Goal: Task Accomplishment & Management: Manage account settings

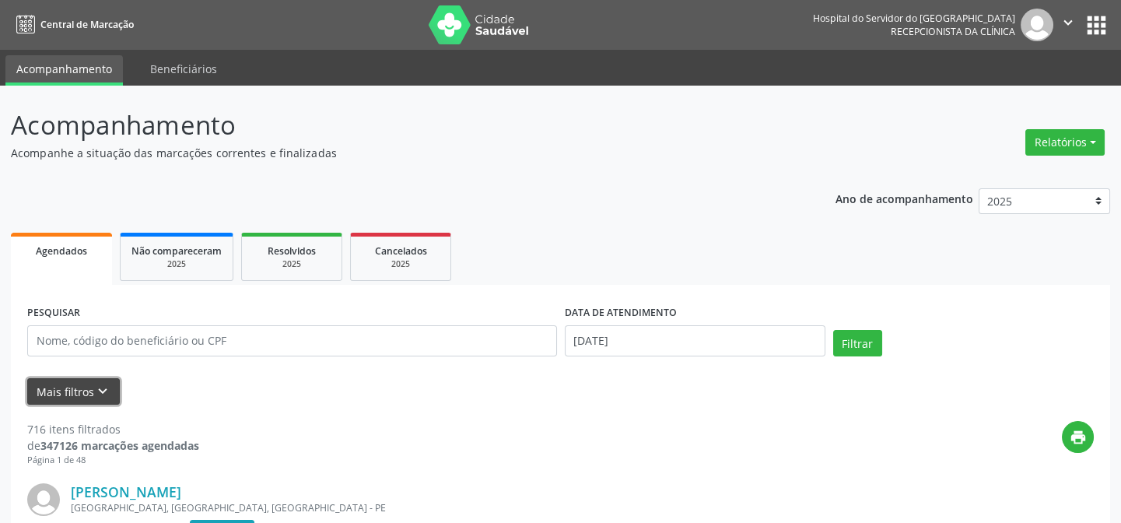
click at [72, 390] on button "Mais filtros keyboard_arrow_down" at bounding box center [73, 391] width 93 height 27
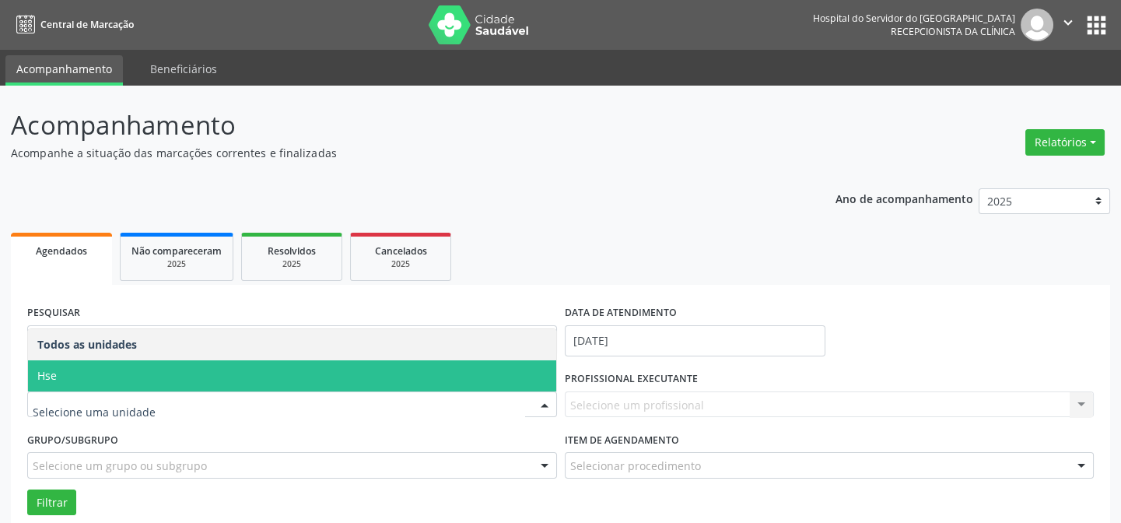
click at [114, 375] on span "Hse" at bounding box center [292, 375] width 528 height 31
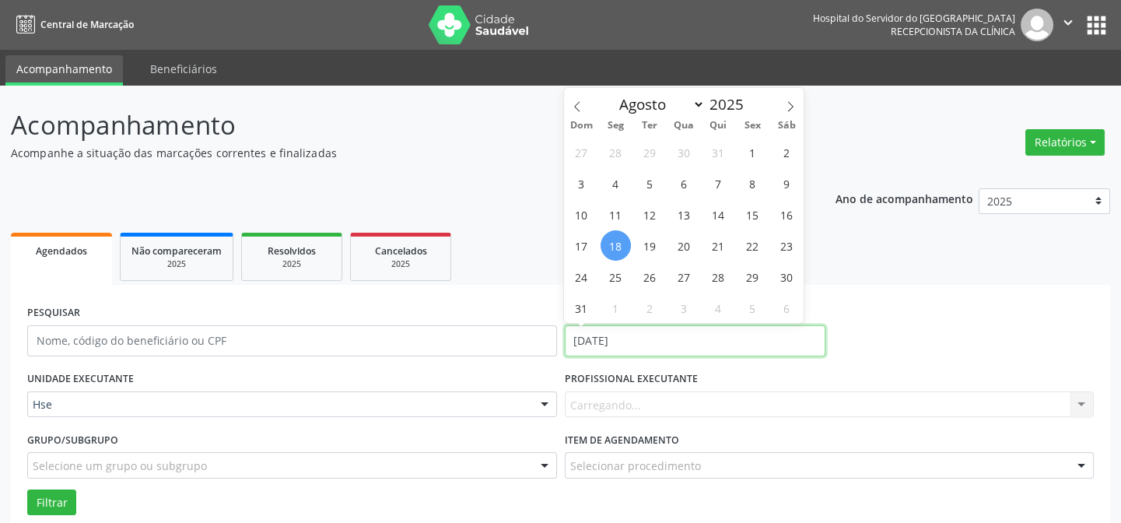
click at [650, 345] on input "[DATE]" at bounding box center [695, 340] width 261 height 31
click at [614, 241] on span "18" at bounding box center [615, 245] width 30 height 30
type input "[DATE]"
click at [614, 241] on span "18" at bounding box center [615, 245] width 30 height 30
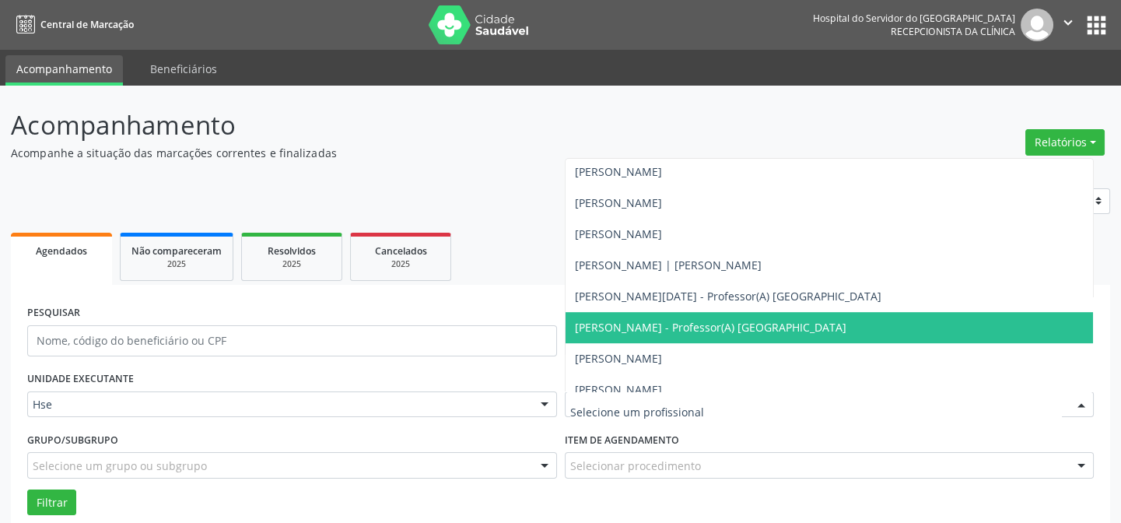
scroll to position [1908, 0]
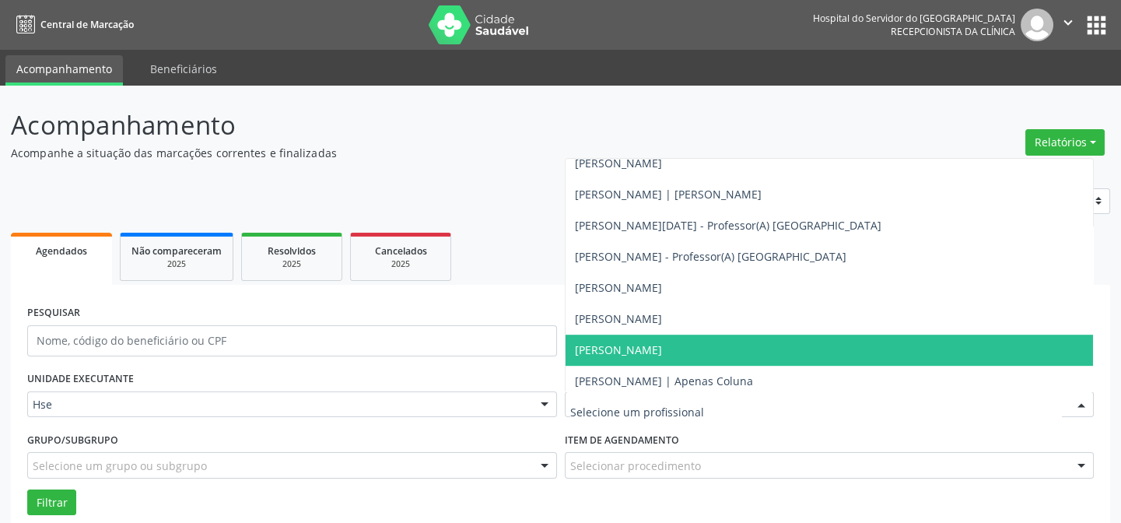
click at [607, 349] on span "[PERSON_NAME]" at bounding box center [618, 349] width 87 height 15
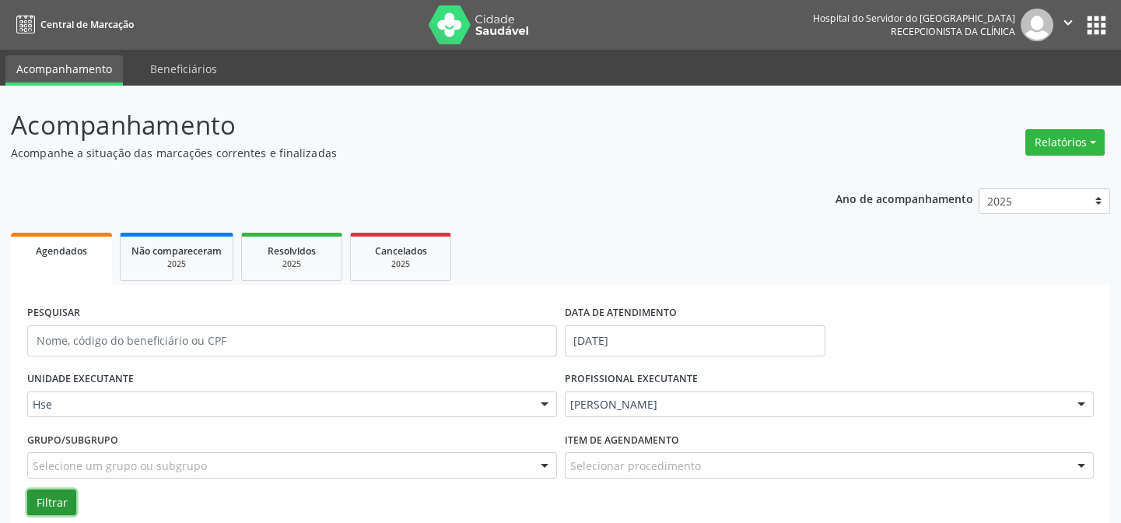
click at [47, 501] on button "Filtrar" at bounding box center [51, 502] width 49 height 26
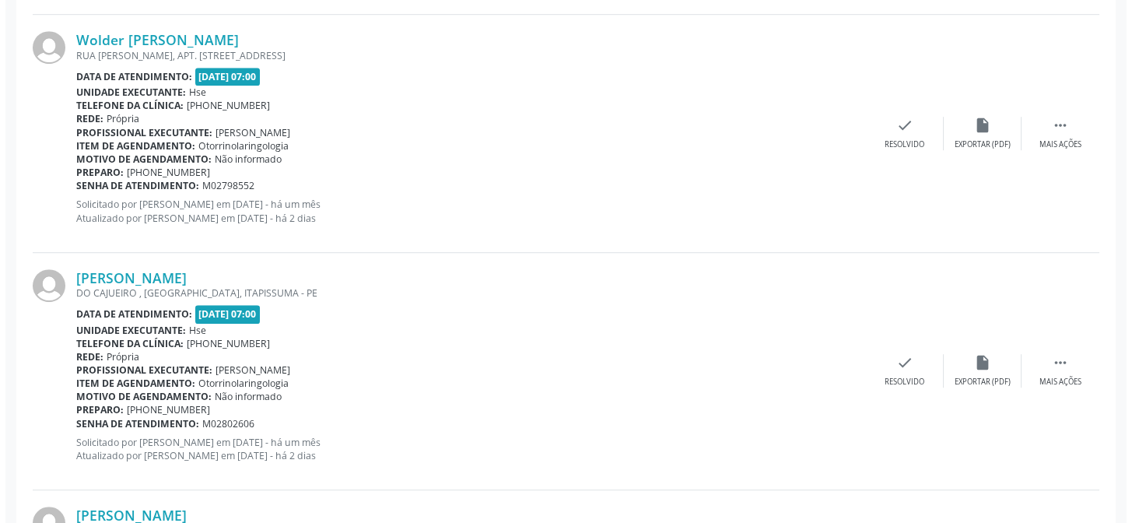
scroll to position [1979, 0]
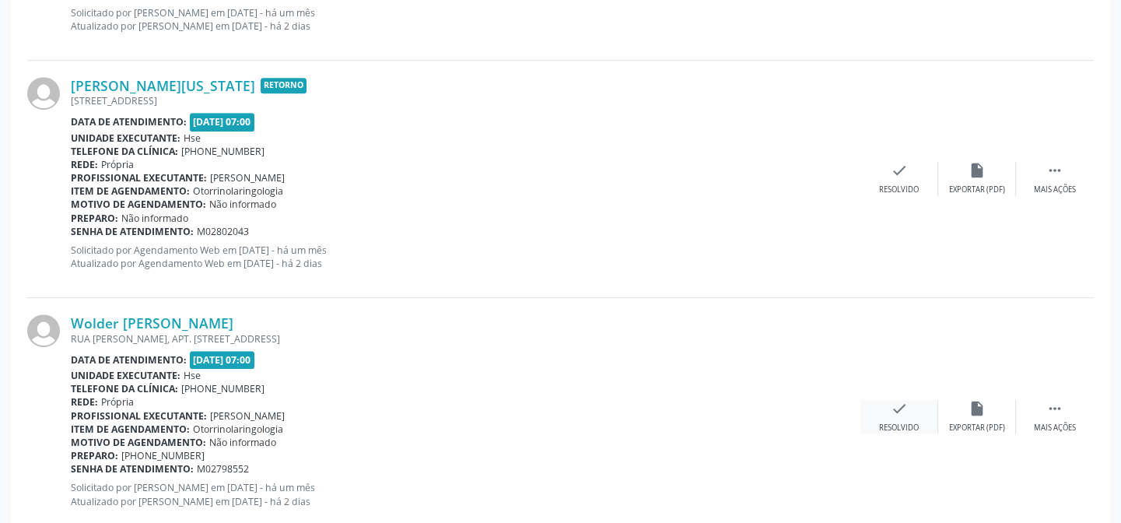
click at [894, 400] on icon "check" at bounding box center [898, 408] width 17 height 17
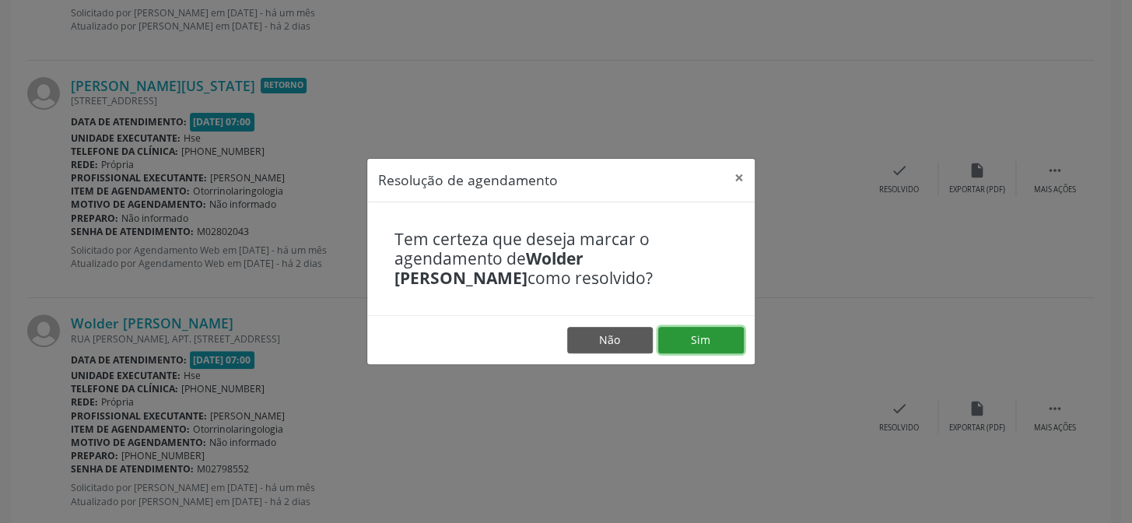
click at [699, 335] on button "Sim" at bounding box center [701, 340] width 86 height 26
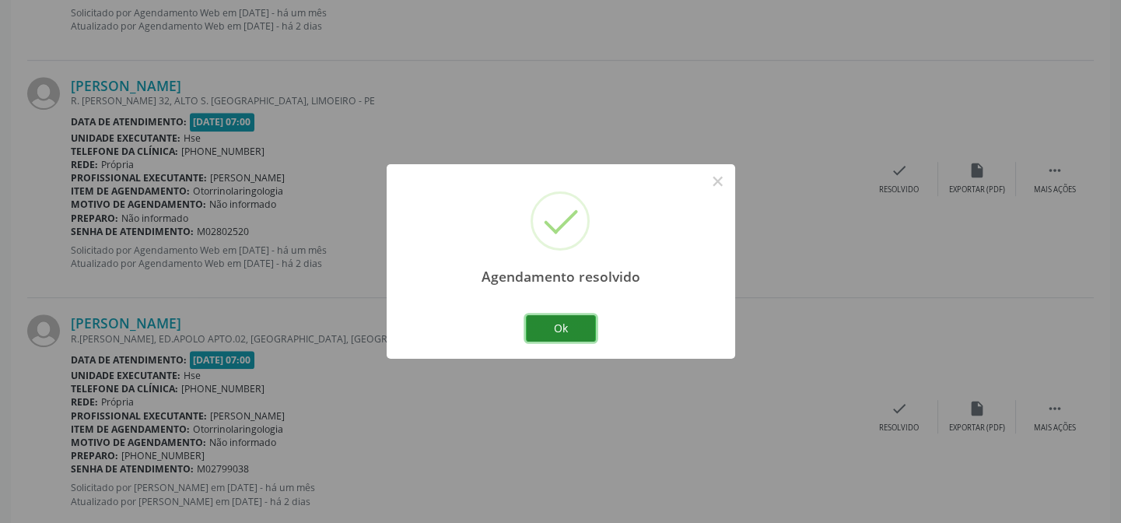
click at [562, 326] on button "Ok" at bounding box center [561, 328] width 70 height 26
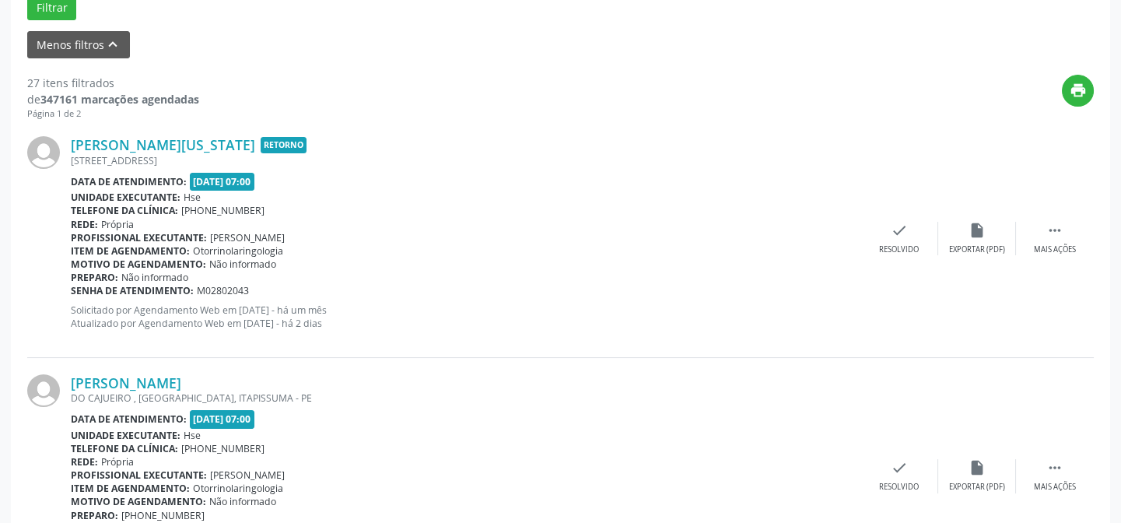
scroll to position [424, 0]
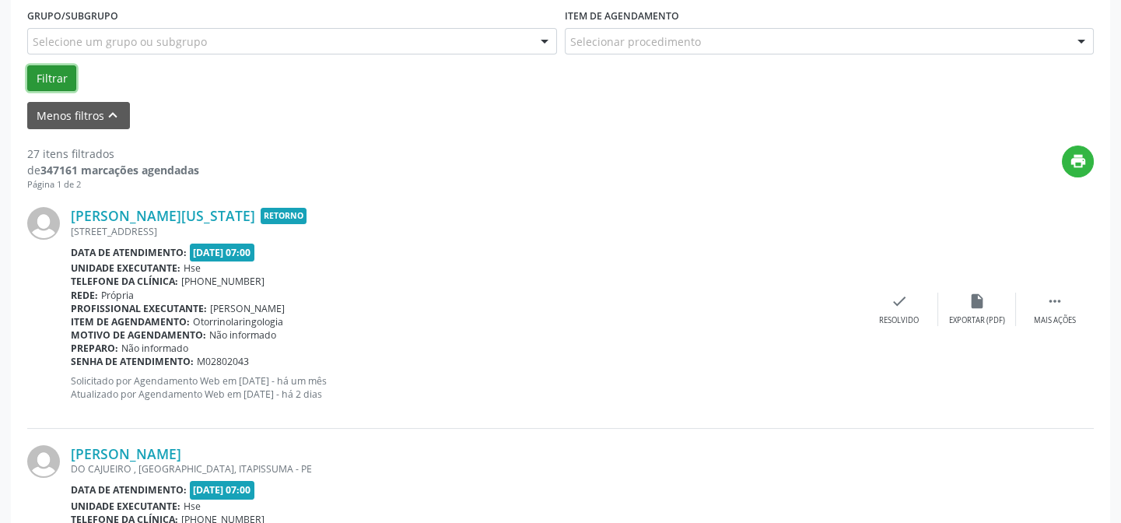
click at [51, 75] on button "Filtrar" at bounding box center [51, 78] width 49 height 26
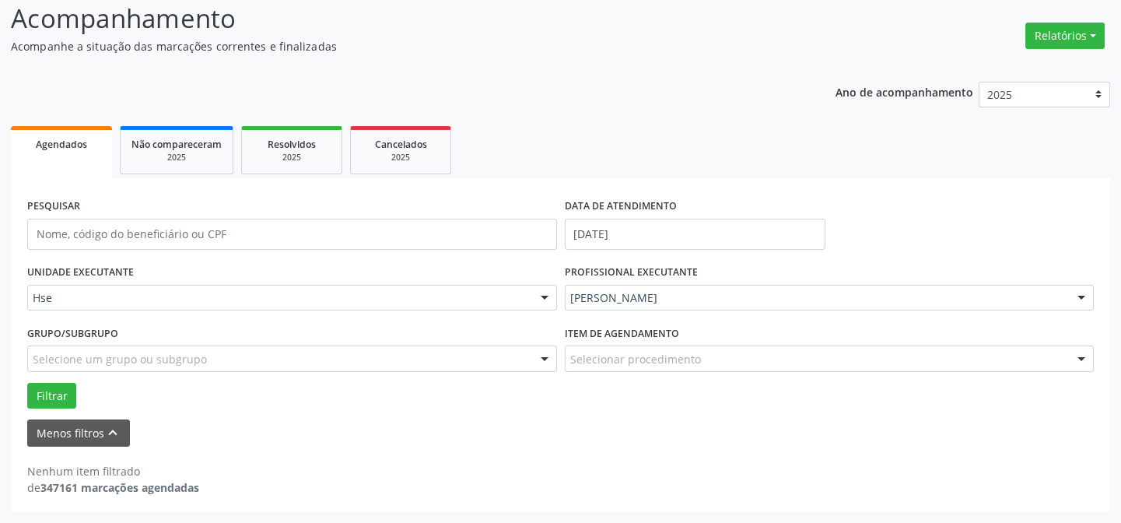
scroll to position [105, 0]
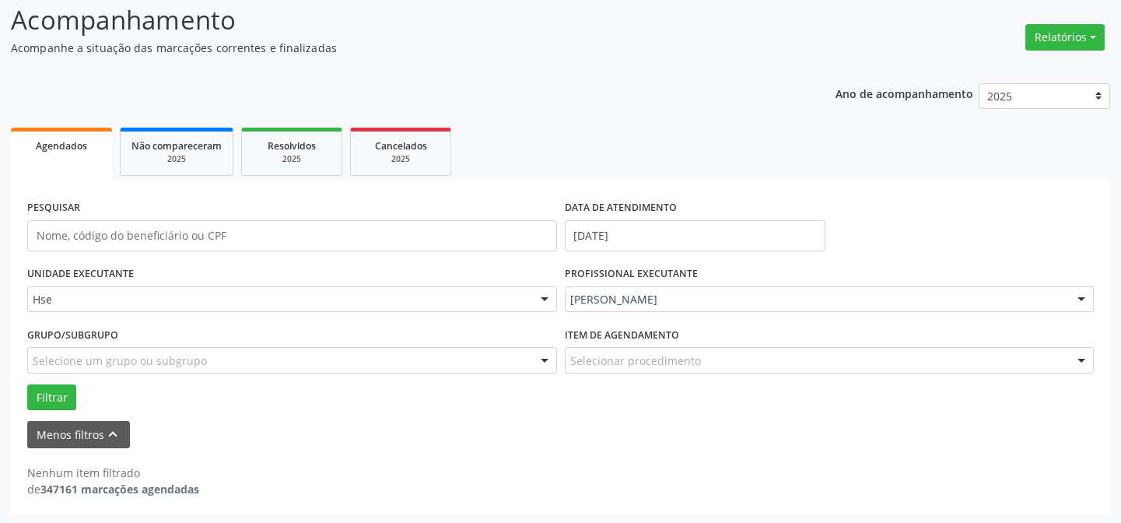
click at [157, 256] on div "PESQUISAR" at bounding box center [291, 229] width 537 height 66
click at [151, 311] on div "UNIDADE EXECUTANTE Hse Todos as unidades Hse Nenhum resultado encontrado para: …" at bounding box center [291, 292] width 537 height 61
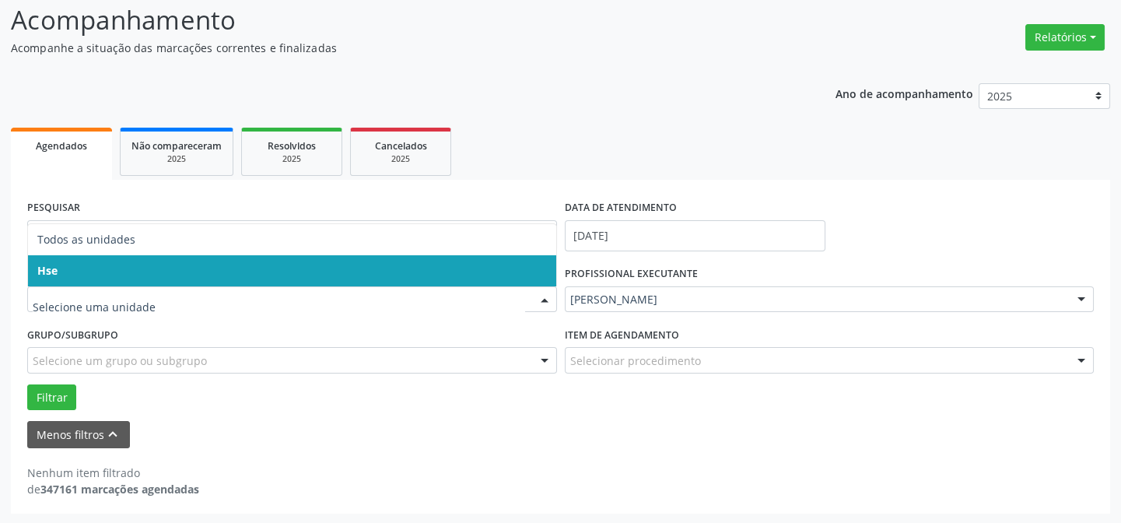
click at [148, 264] on span "Hse" at bounding box center [292, 270] width 528 height 31
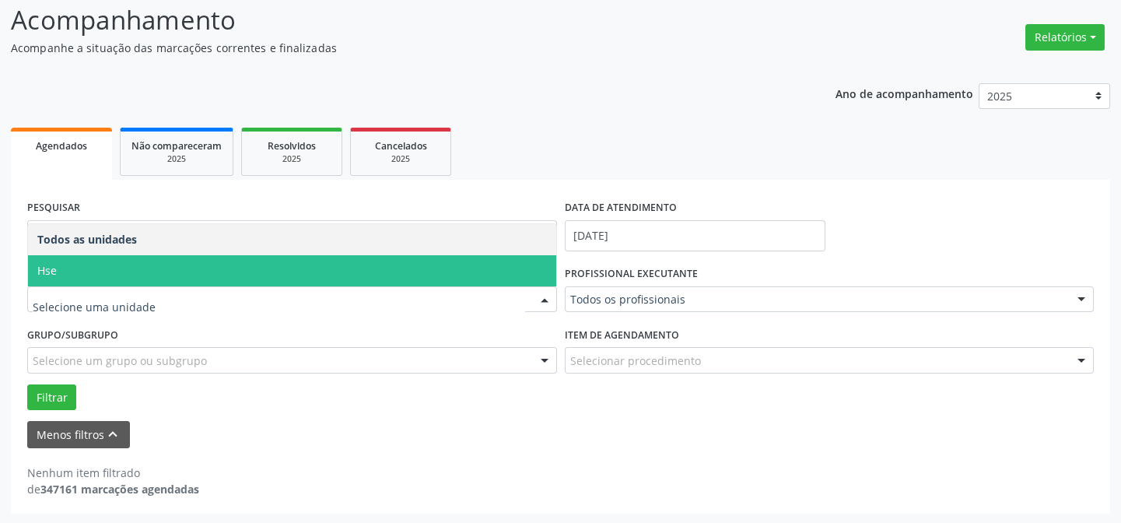
click at [167, 267] on span "Hse" at bounding box center [292, 270] width 528 height 31
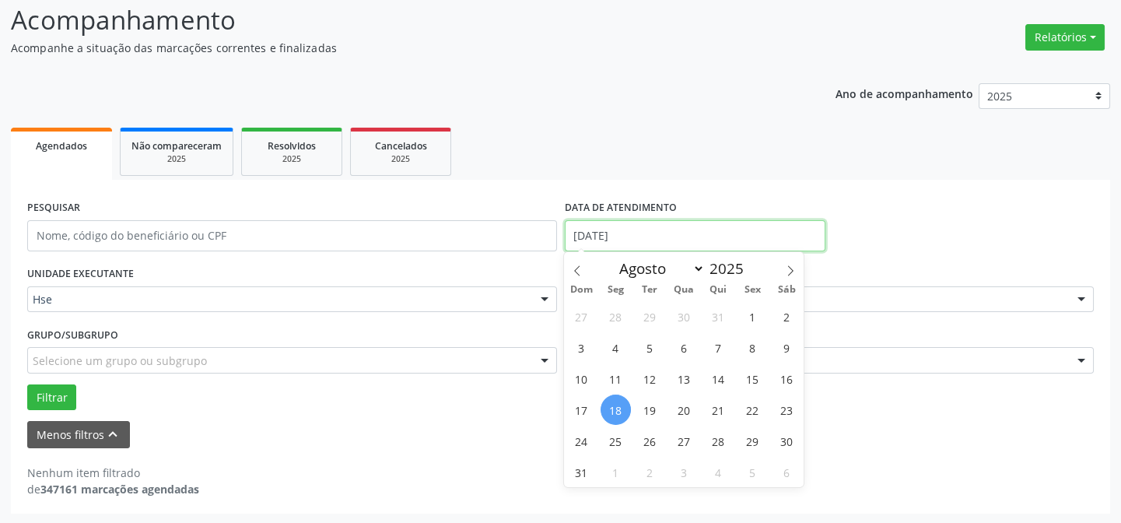
click at [666, 233] on input "[DATE]" at bounding box center [695, 235] width 261 height 31
click at [614, 410] on span "18" at bounding box center [615, 409] width 30 height 30
type input "[DATE]"
click at [615, 403] on span "18" at bounding box center [615, 409] width 30 height 30
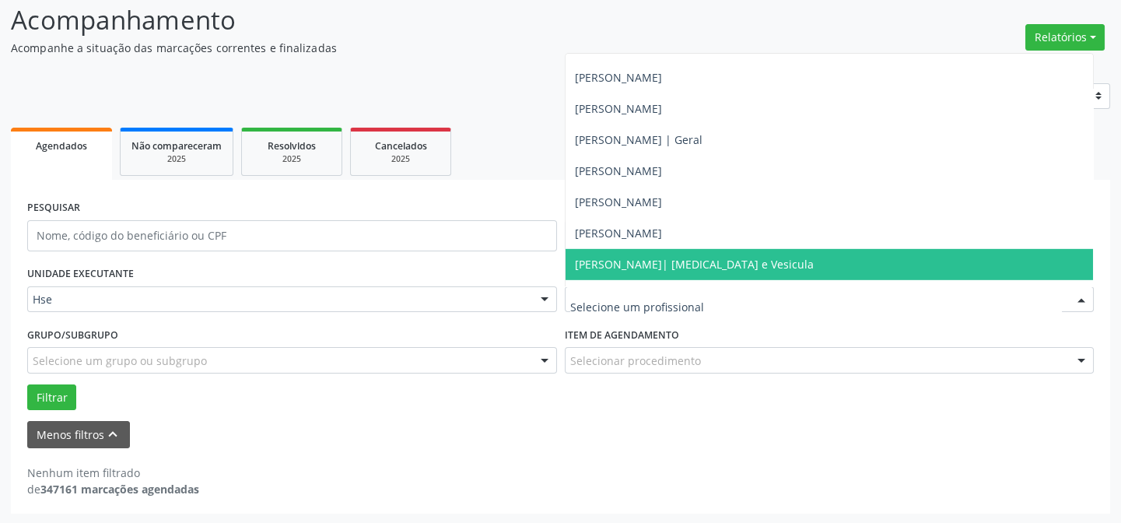
scroll to position [10180, 0]
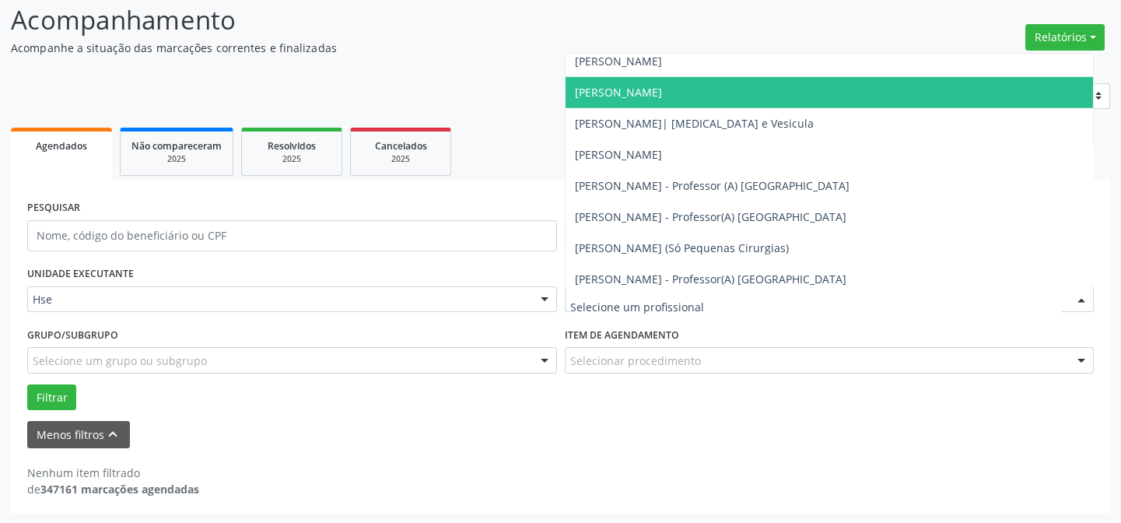
click at [640, 87] on span "[PERSON_NAME]" at bounding box center [618, 92] width 87 height 15
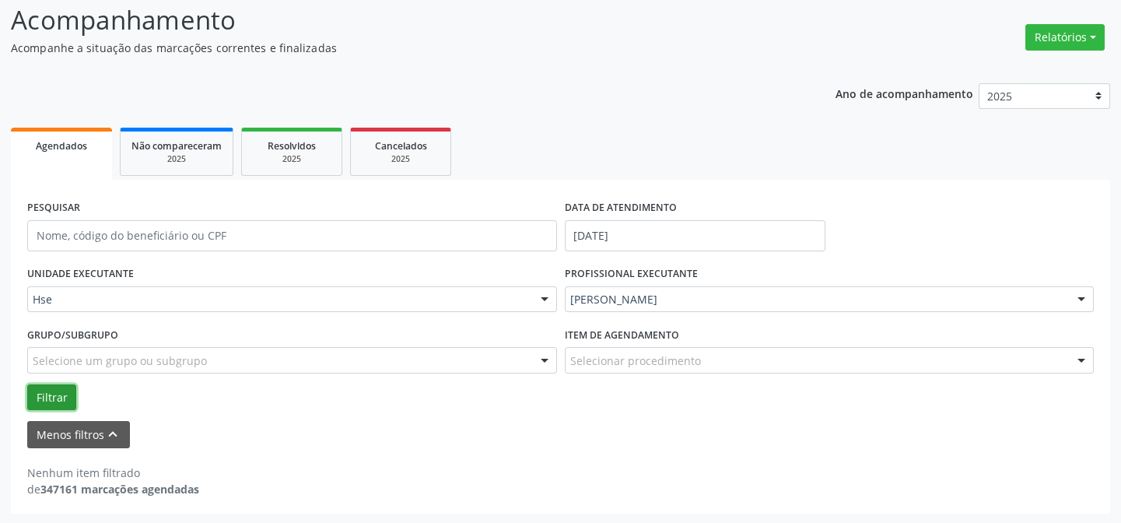
click at [46, 391] on button "Filtrar" at bounding box center [51, 397] width 49 height 26
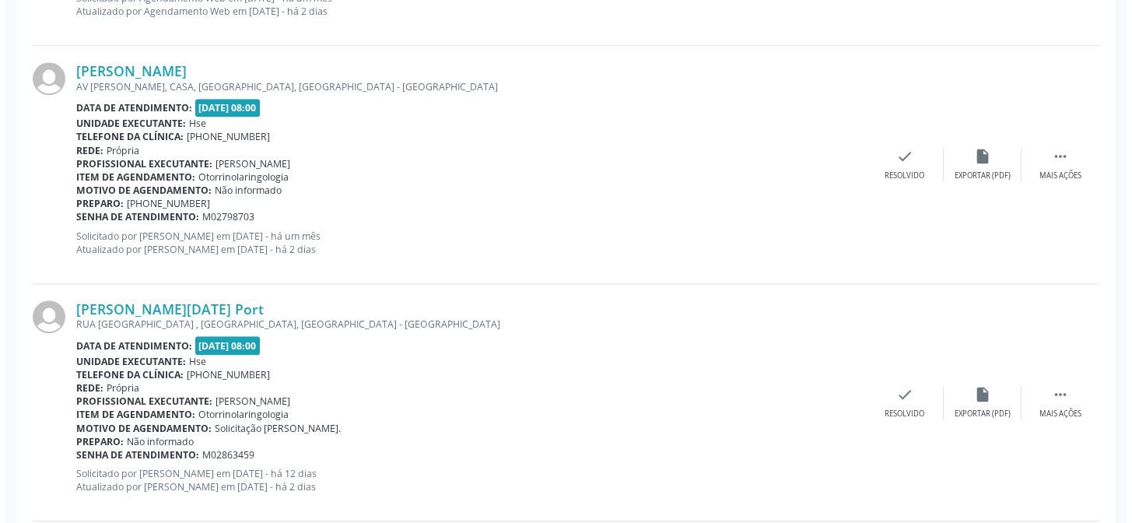
scroll to position [2802, 0]
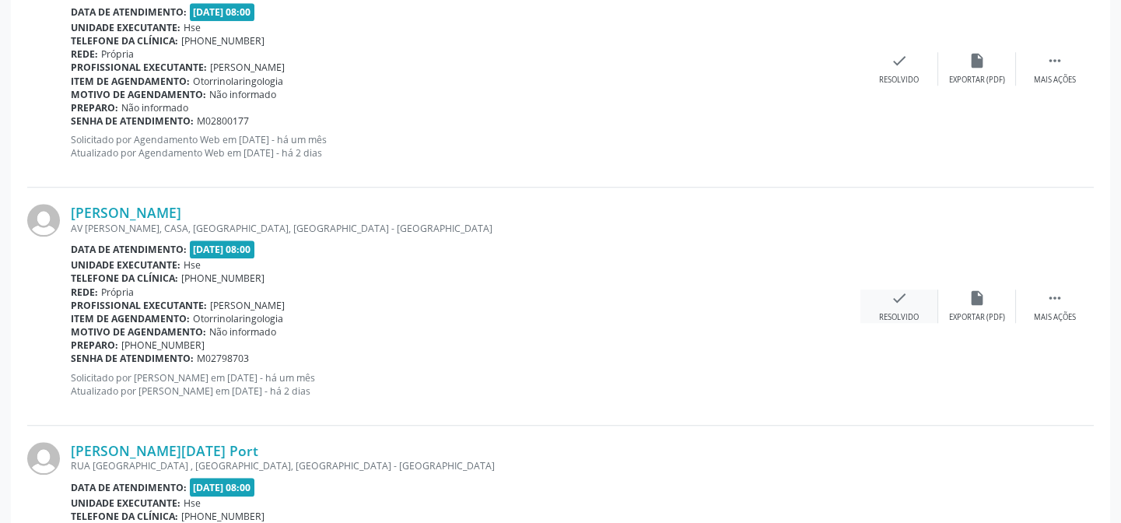
click at [896, 296] on icon "check" at bounding box center [898, 297] width 17 height 17
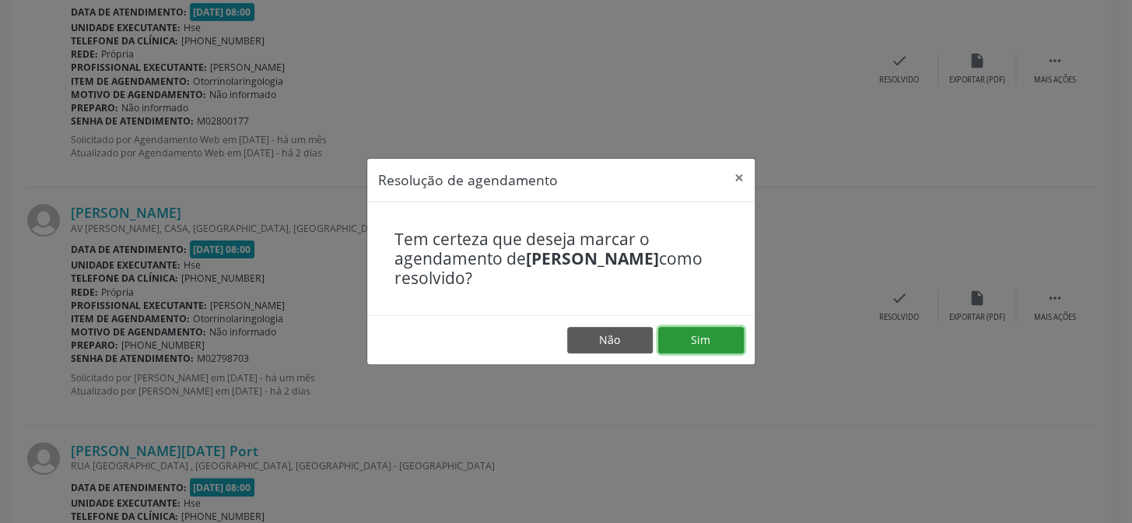
click at [698, 333] on button "Sim" at bounding box center [701, 340] width 86 height 26
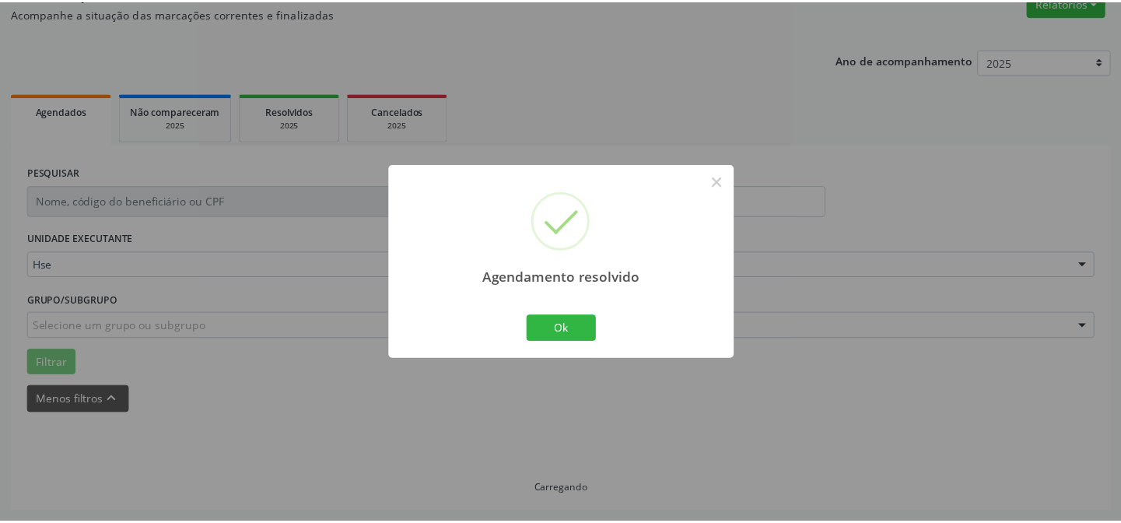
scroll to position [139, 0]
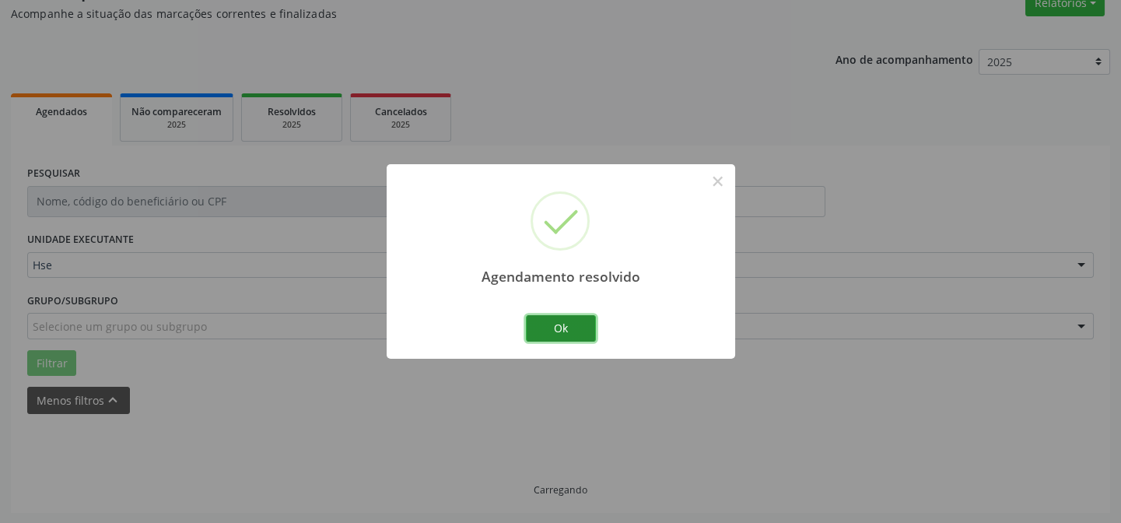
click at [562, 328] on button "Ok" at bounding box center [561, 328] width 70 height 26
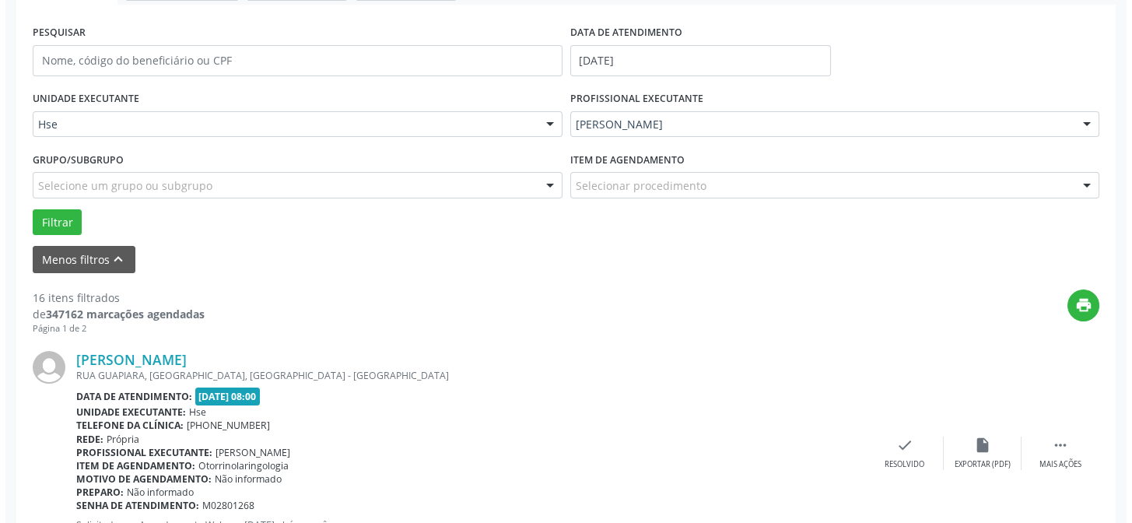
scroll to position [351, 0]
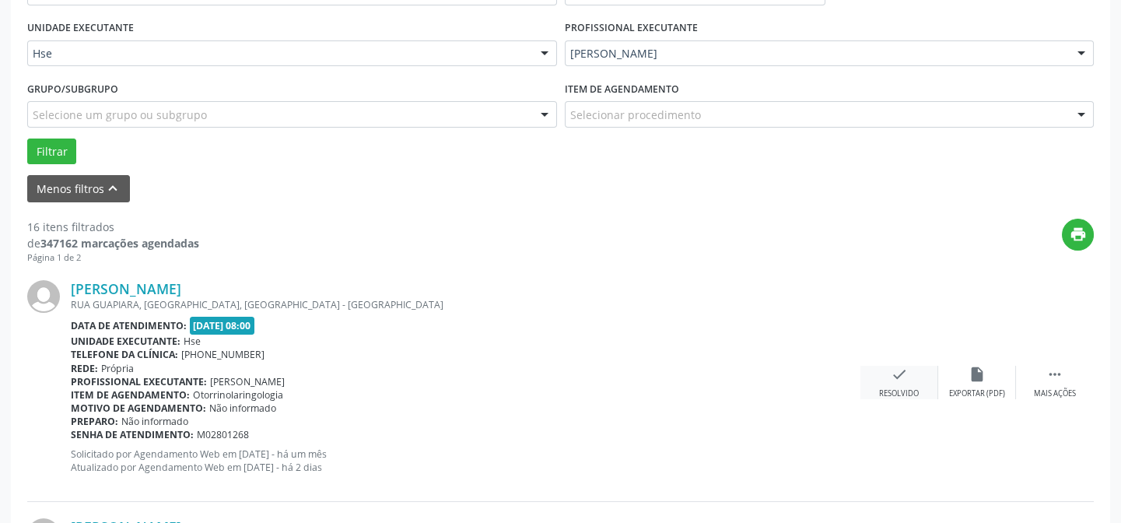
click at [897, 373] on icon "check" at bounding box center [898, 374] width 17 height 17
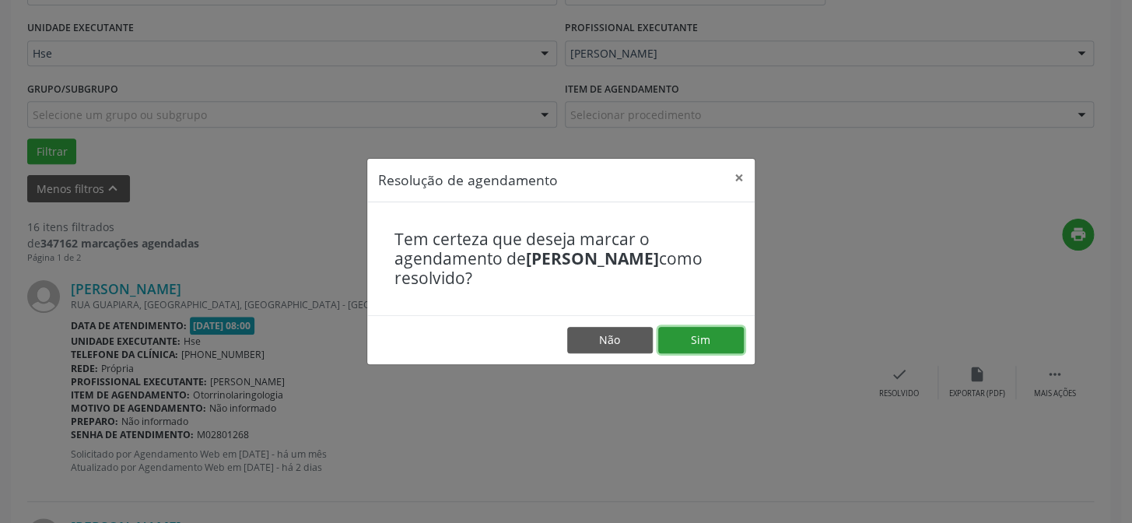
click at [697, 339] on button "Sim" at bounding box center [701, 340] width 86 height 26
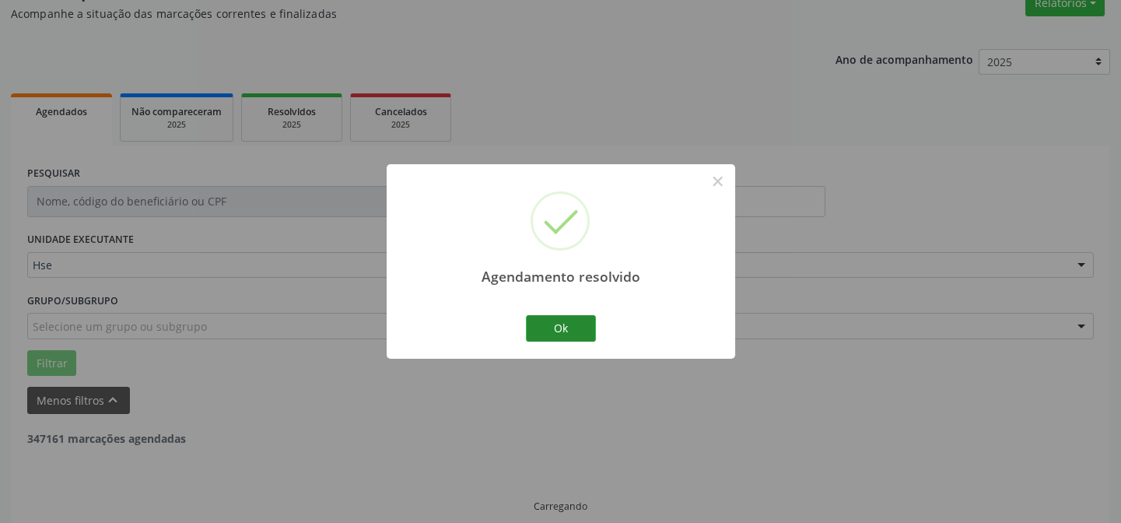
scroll to position [156, 0]
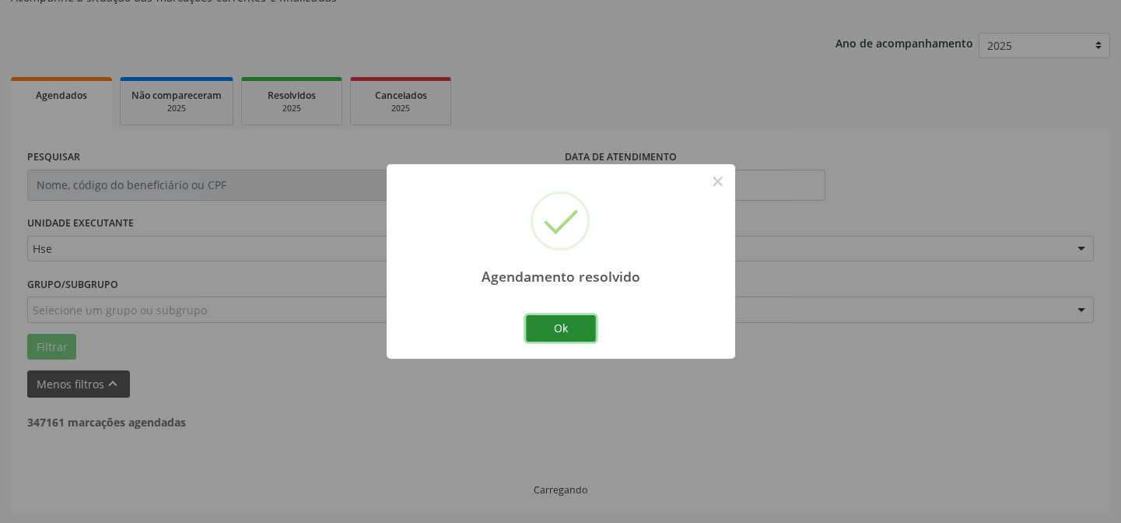
click at [562, 325] on button "Ok" at bounding box center [561, 328] width 70 height 26
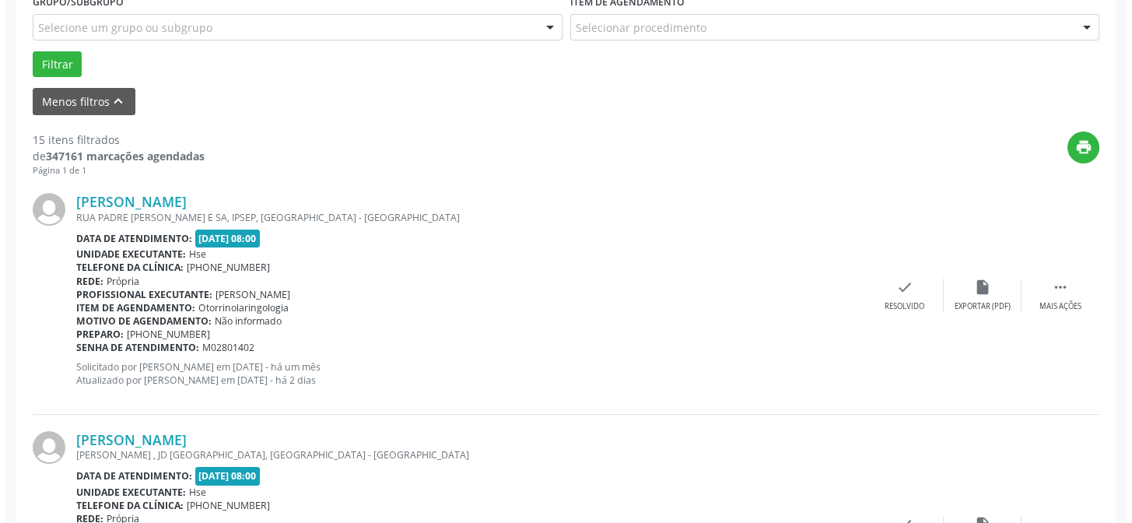
scroll to position [509, 0]
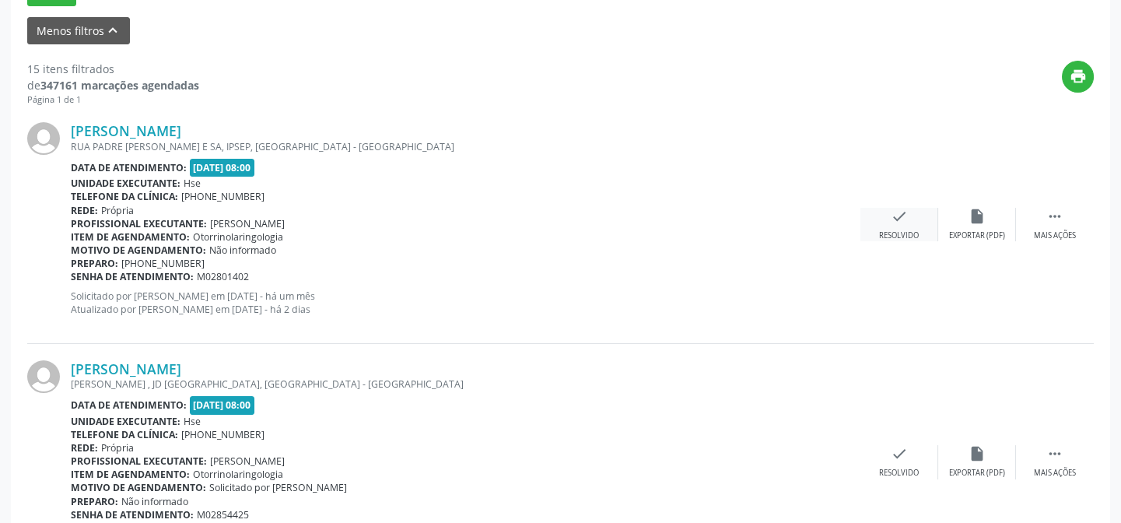
click at [896, 215] on icon "check" at bounding box center [898, 216] width 17 height 17
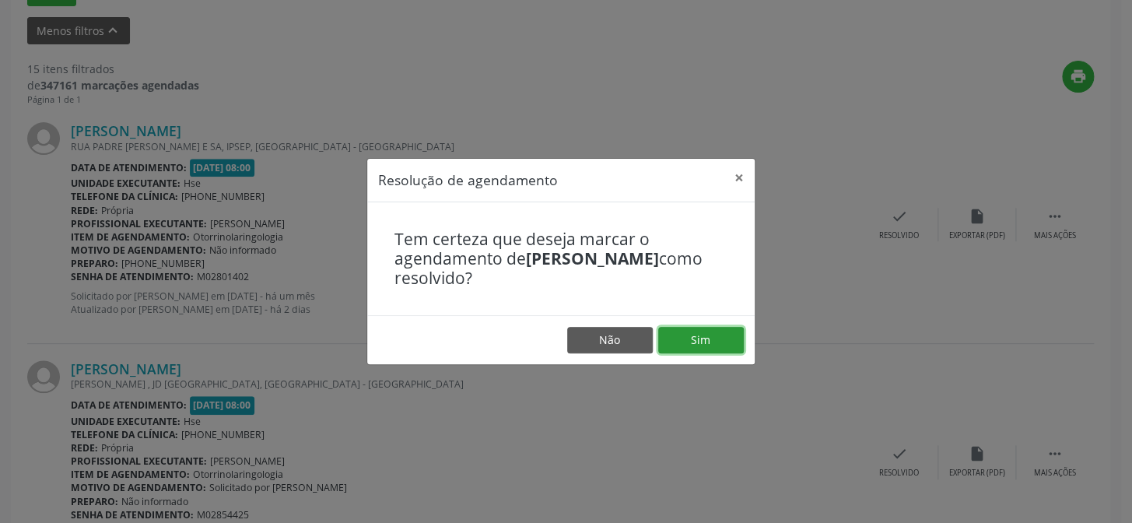
click at [701, 339] on button "Sim" at bounding box center [701, 340] width 86 height 26
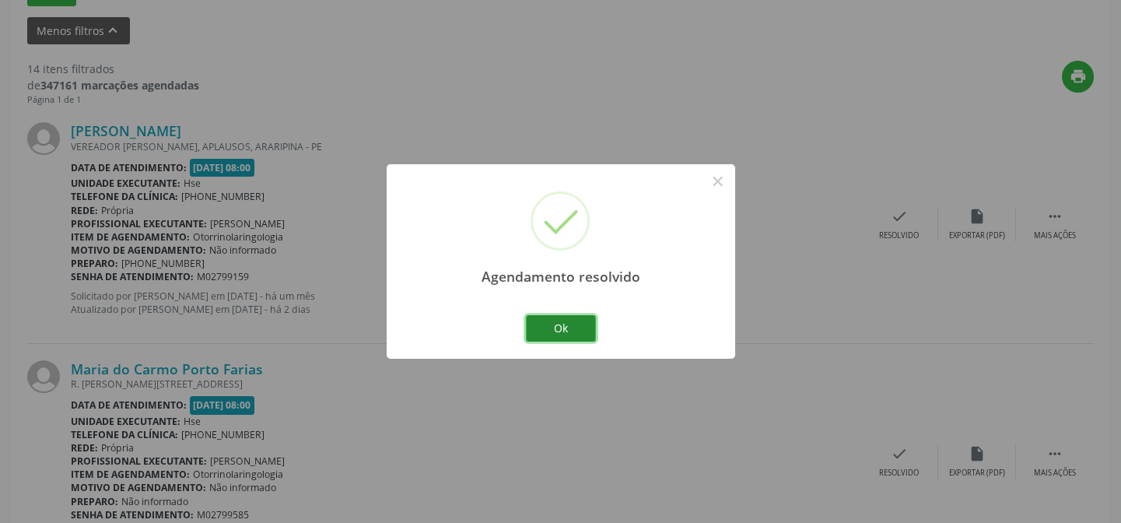
click at [560, 328] on button "Ok" at bounding box center [561, 328] width 70 height 26
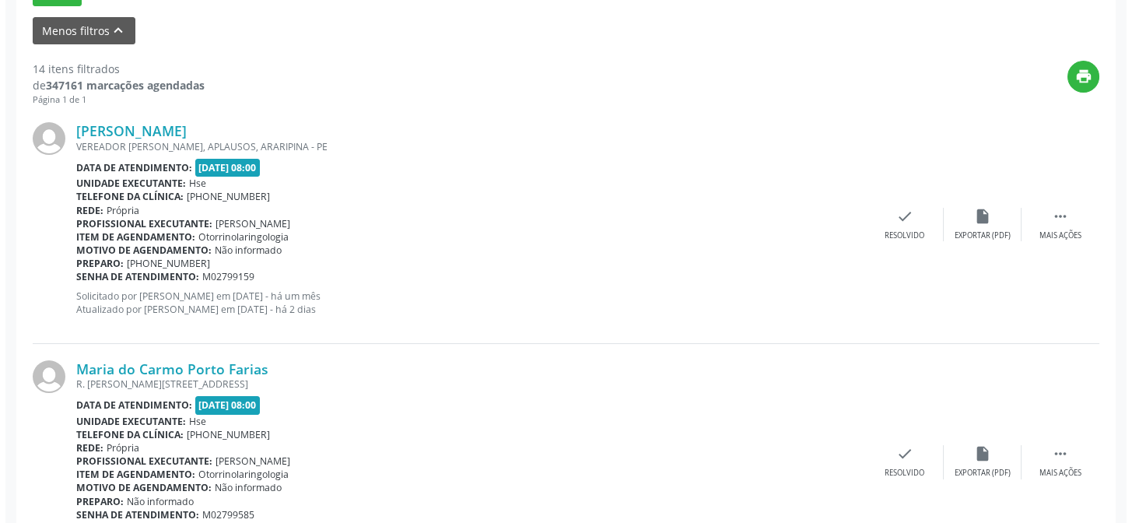
scroll to position [367, 0]
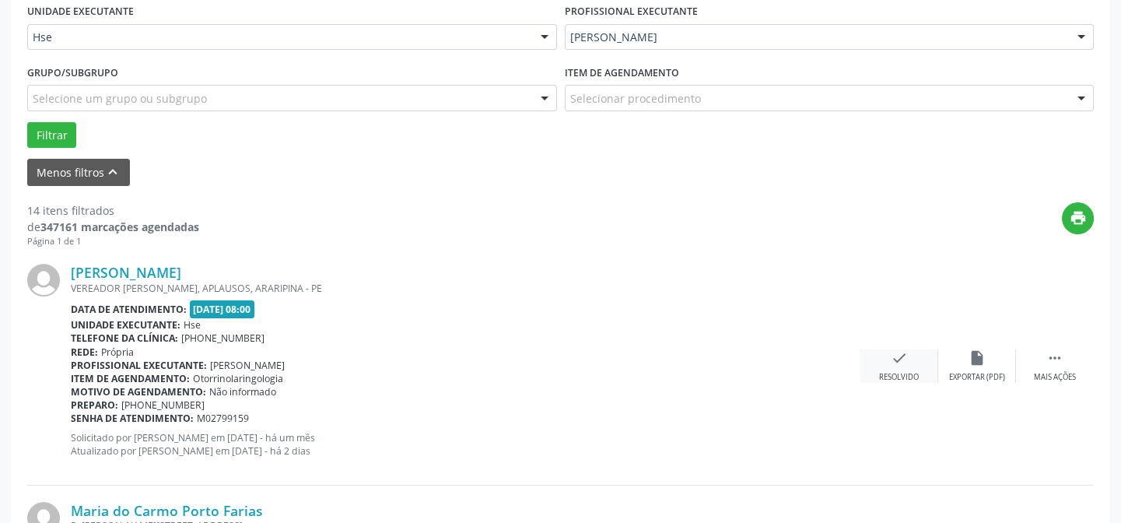
click at [895, 357] on icon "check" at bounding box center [898, 357] width 17 height 17
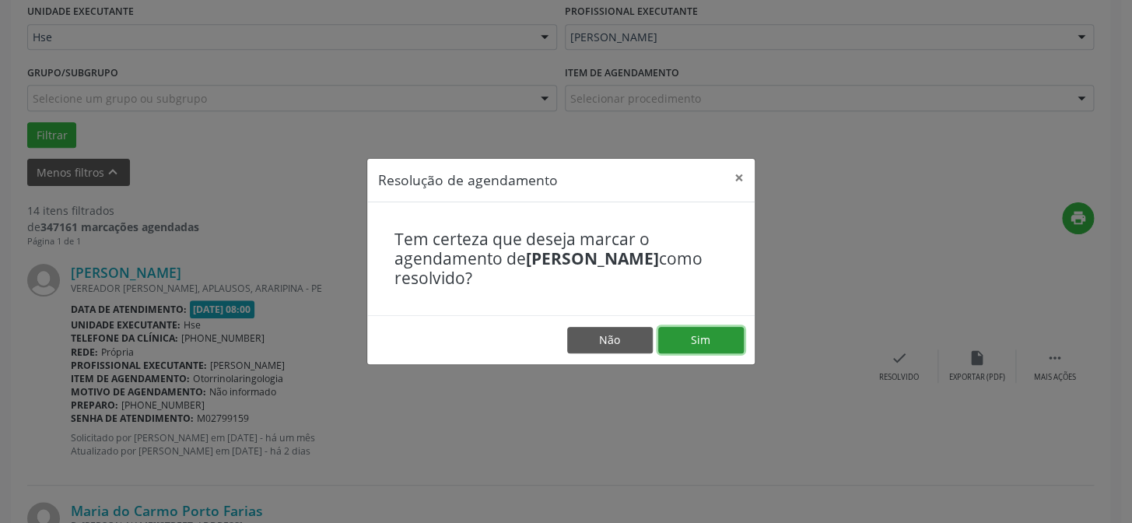
click at [694, 337] on button "Sim" at bounding box center [701, 340] width 86 height 26
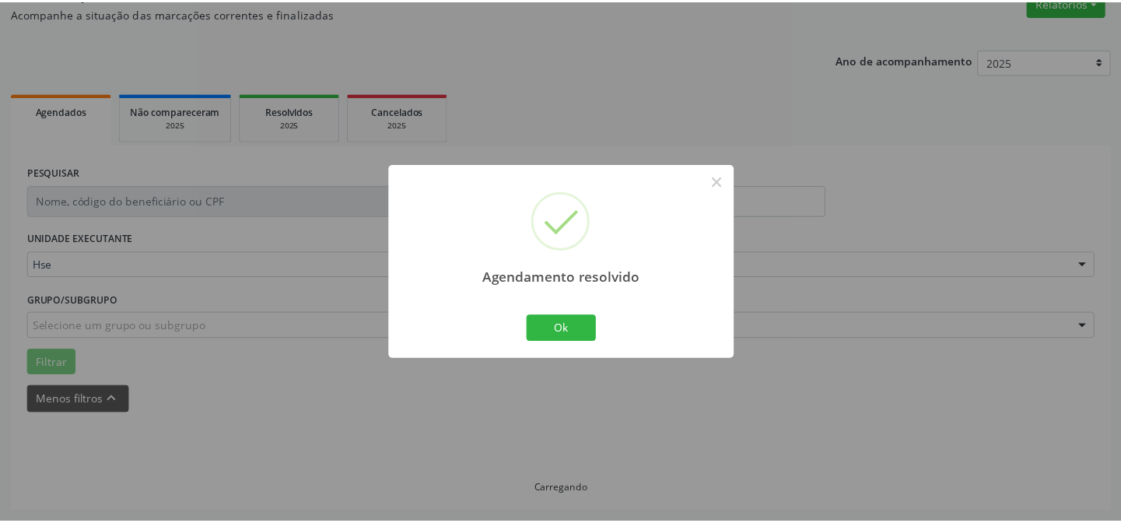
scroll to position [139, 0]
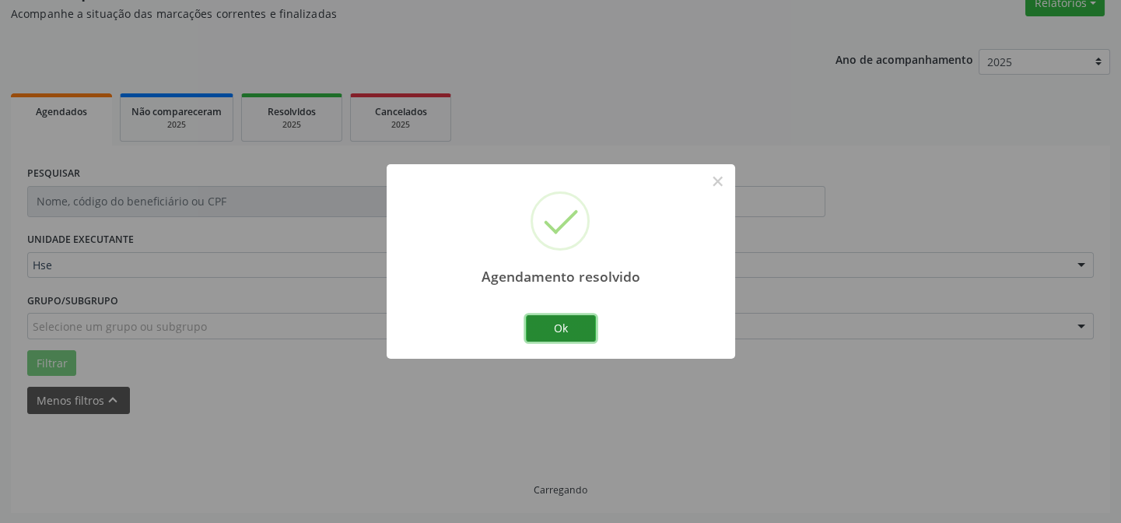
click at [558, 327] on button "Ok" at bounding box center [561, 328] width 70 height 26
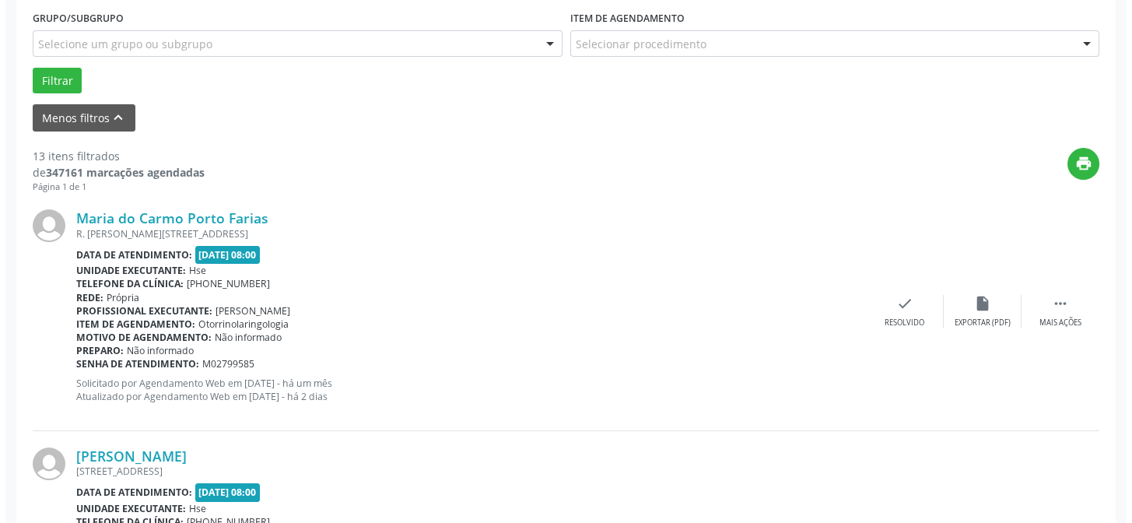
scroll to position [351, 0]
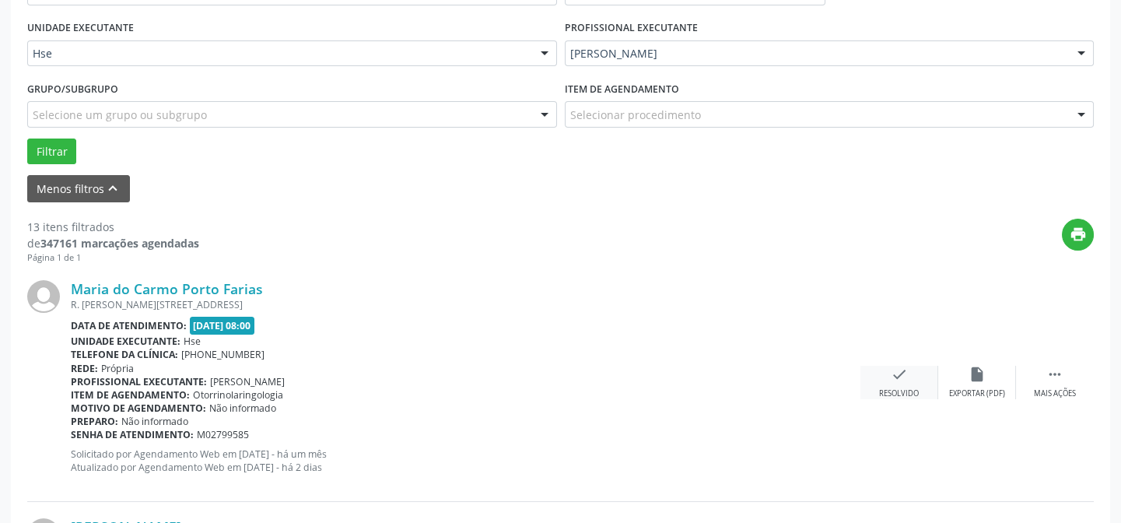
click at [896, 369] on icon "check" at bounding box center [898, 374] width 17 height 17
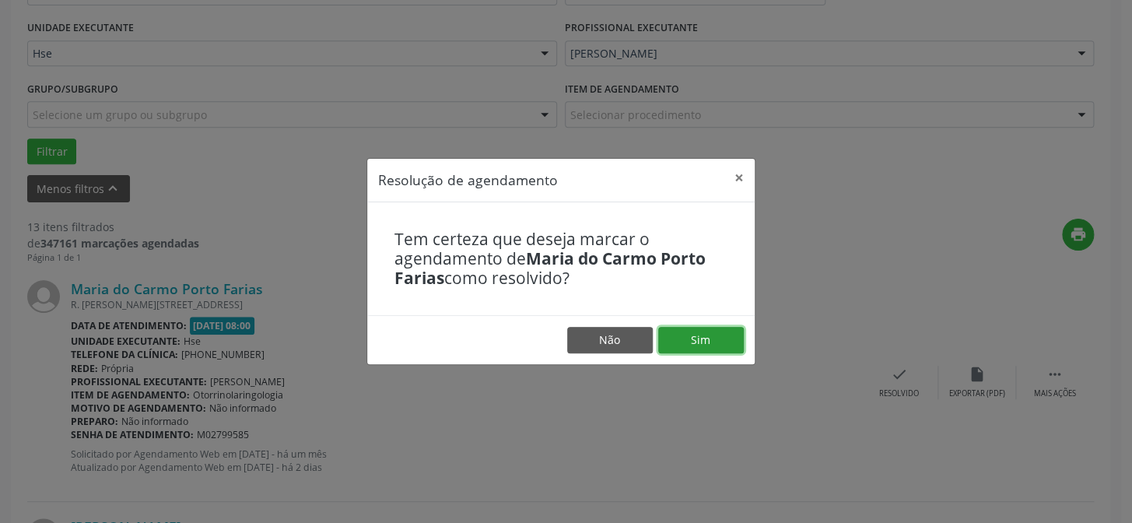
click at [698, 334] on button "Sim" at bounding box center [701, 340] width 86 height 26
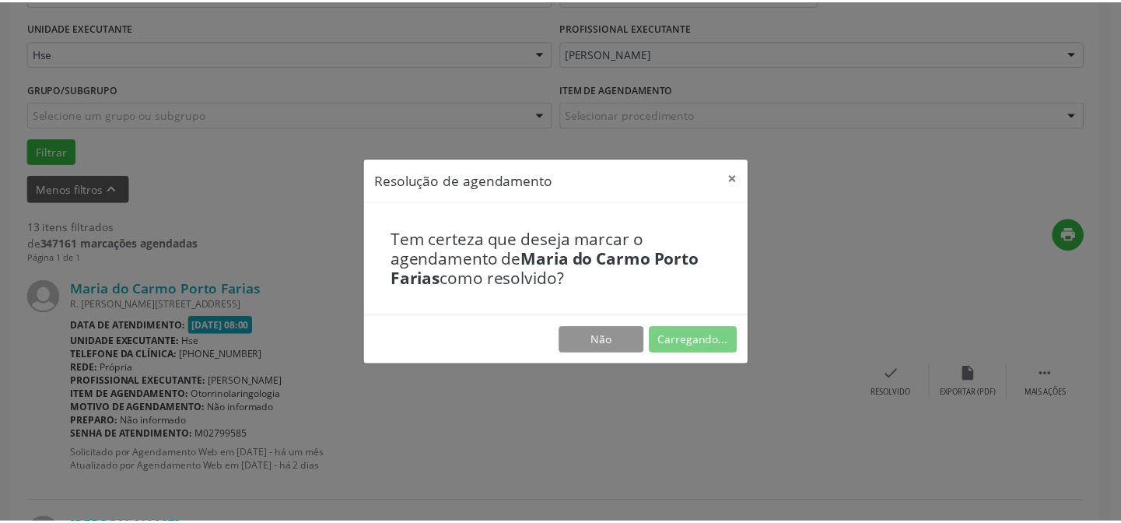
scroll to position [139, 0]
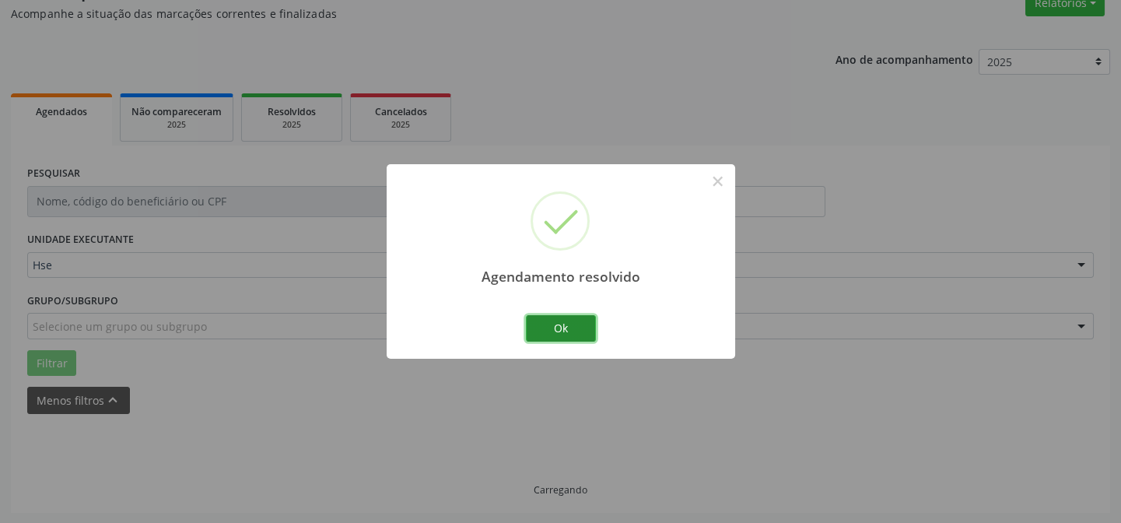
click at [561, 325] on button "Ok" at bounding box center [561, 328] width 70 height 26
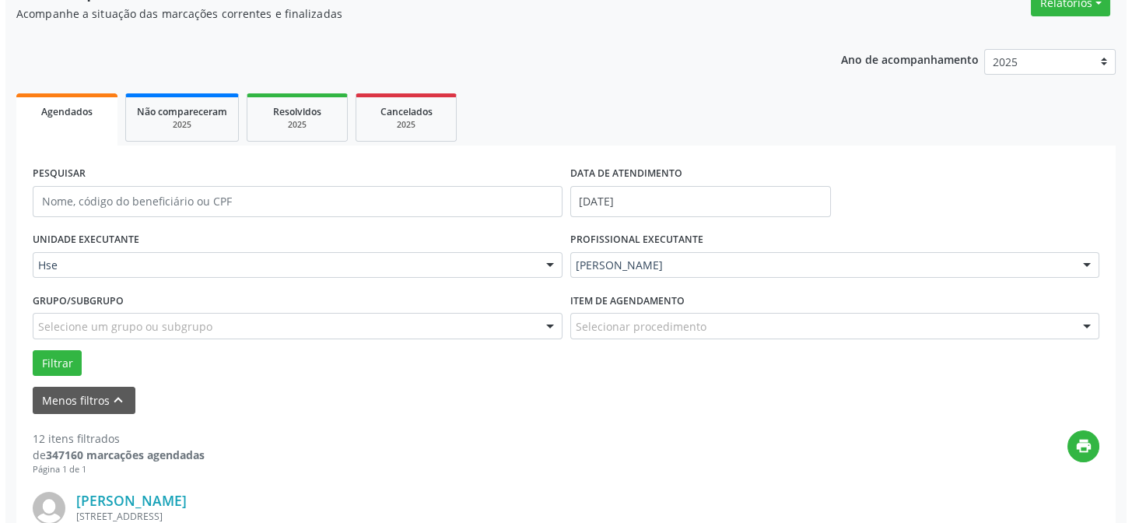
scroll to position [422, 0]
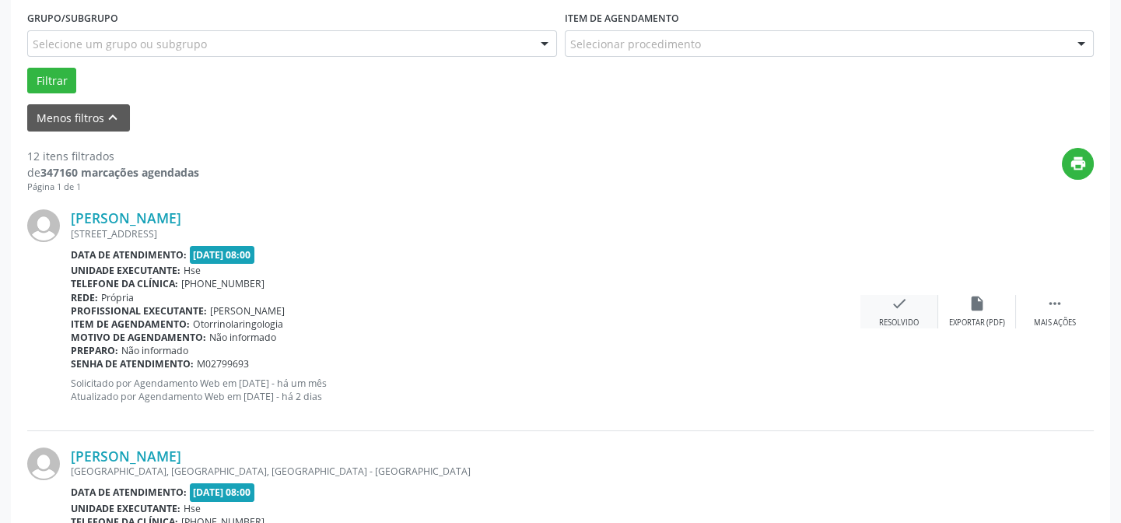
click at [898, 299] on icon "check" at bounding box center [898, 303] width 17 height 17
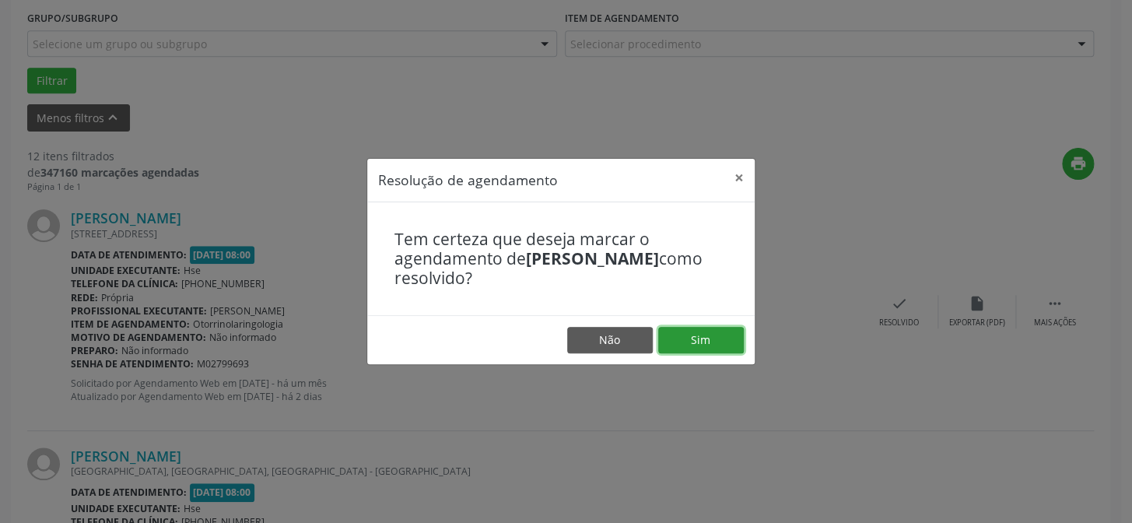
click at [698, 337] on button "Sim" at bounding box center [701, 340] width 86 height 26
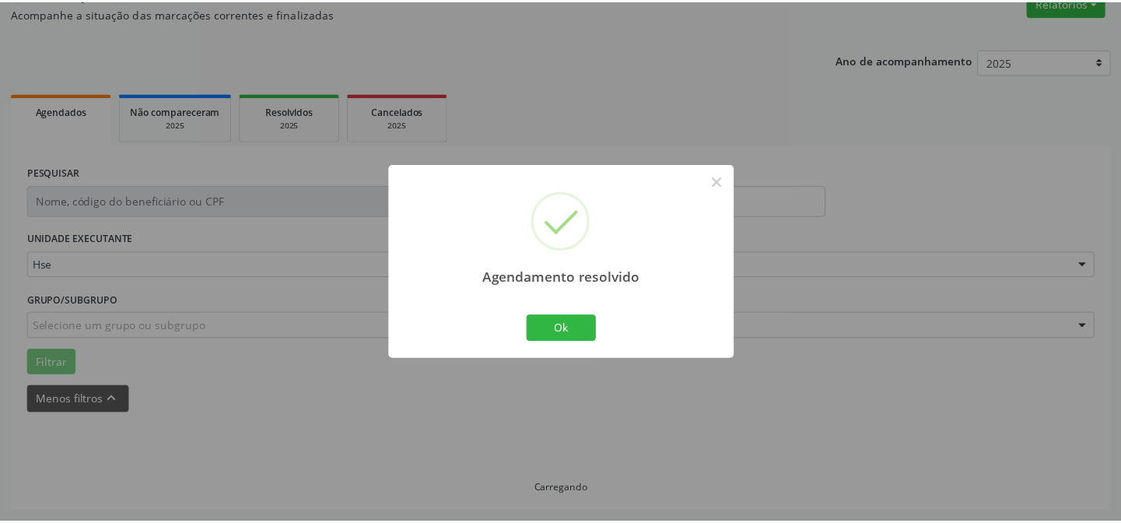
scroll to position [139, 0]
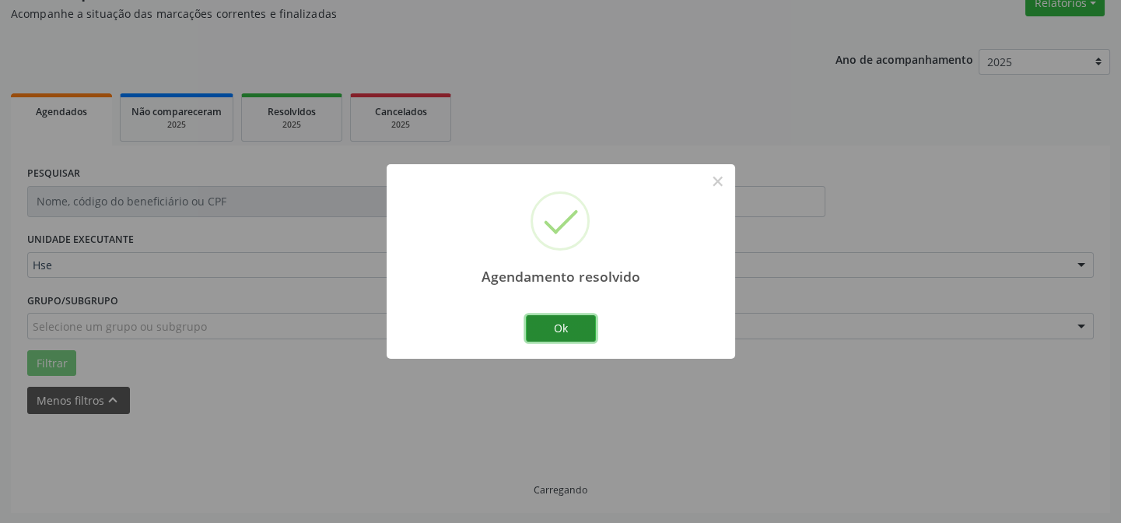
click at [564, 326] on button "Ok" at bounding box center [561, 328] width 70 height 26
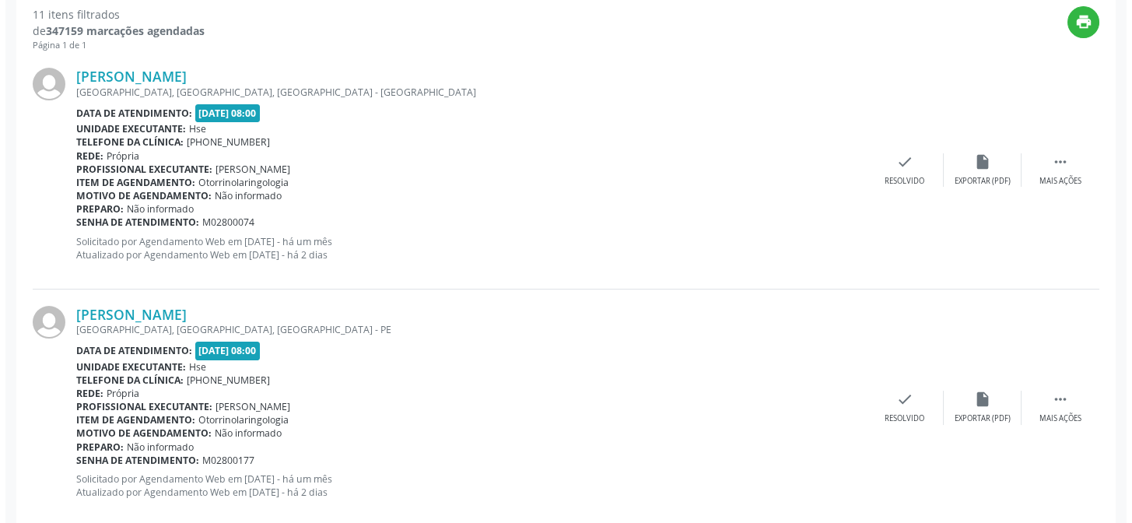
scroll to position [492, 0]
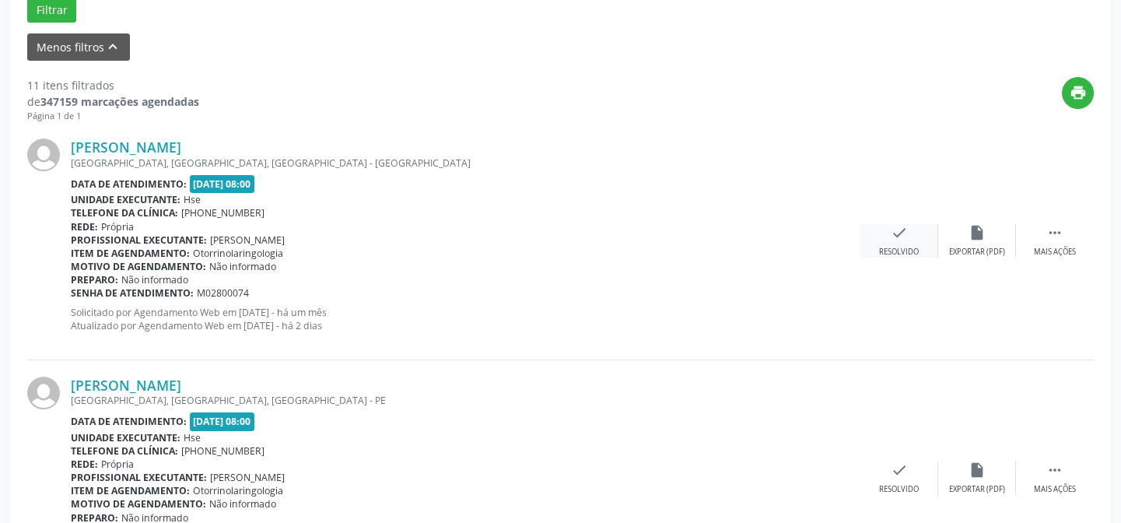
click at [894, 232] on icon "check" at bounding box center [898, 232] width 17 height 17
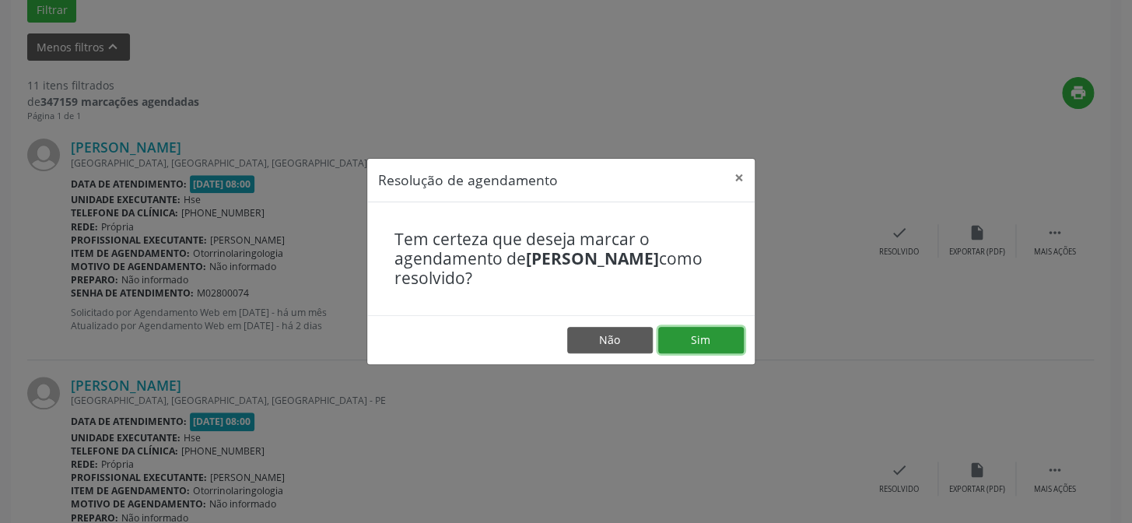
click at [700, 339] on button "Sim" at bounding box center [701, 340] width 86 height 26
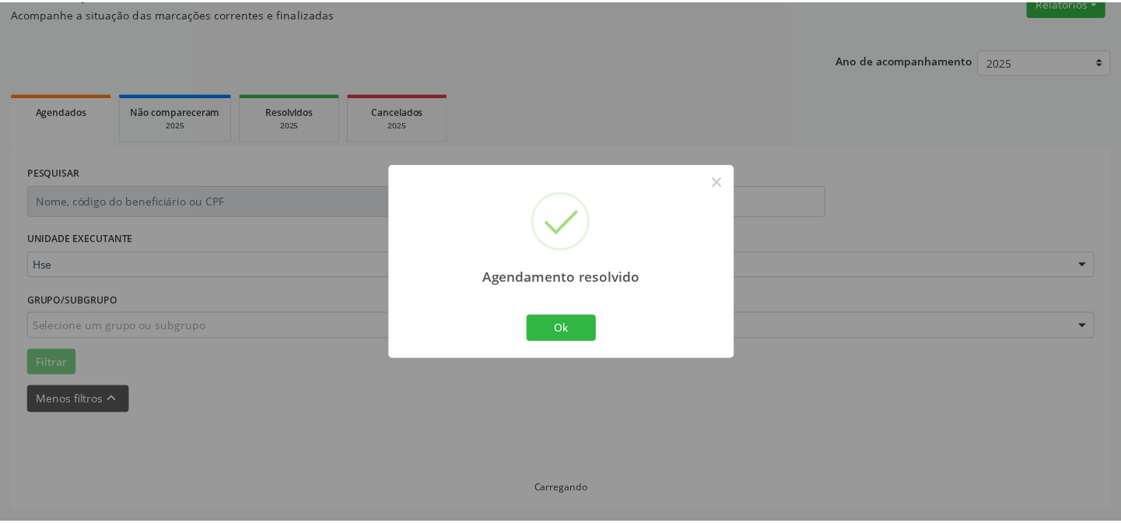
scroll to position [139, 0]
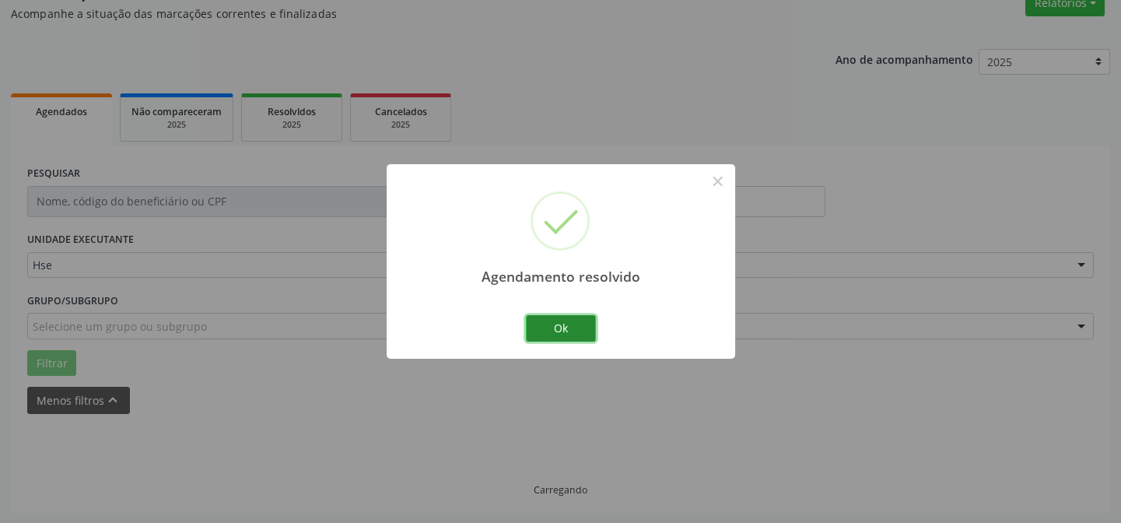
click at [562, 327] on button "Ok" at bounding box center [561, 328] width 70 height 26
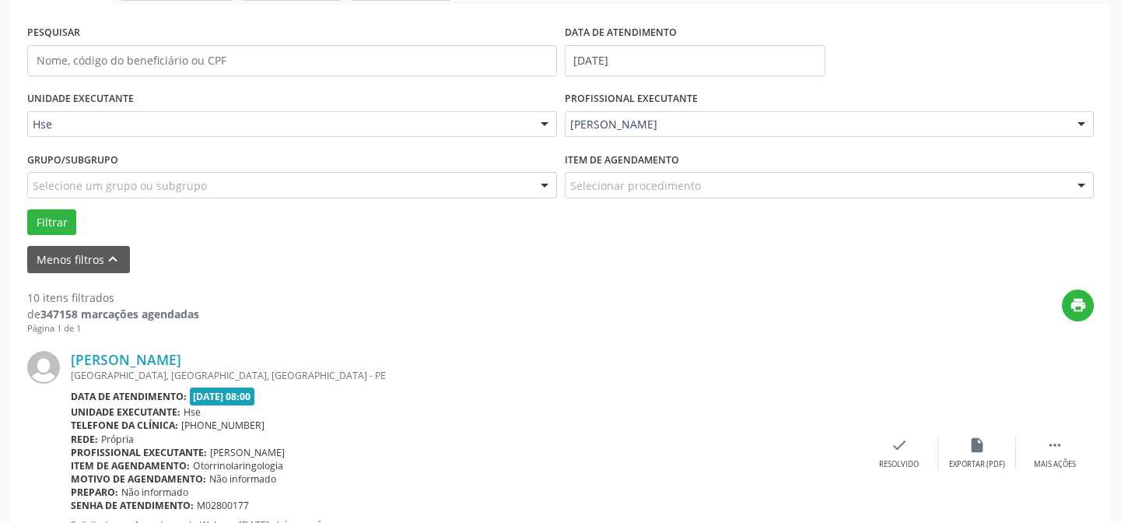
scroll to position [351, 0]
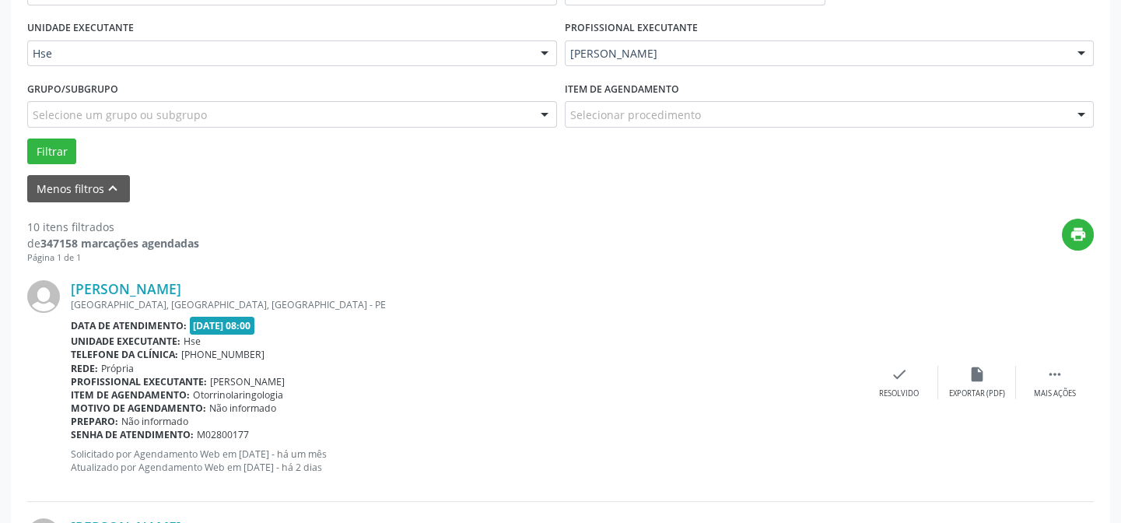
click at [1065, 401] on div "[PERSON_NAME] [GEOGRAPHIC_DATA], [GEOGRAPHIC_DATA], [GEOGRAPHIC_DATA] - PE Data…" at bounding box center [560, 382] width 1066 height 237
click at [1047, 390] on div "Mais ações" at bounding box center [1055, 393] width 42 height 11
click at [972, 372] on icon "alarm_off" at bounding box center [976, 374] width 17 height 17
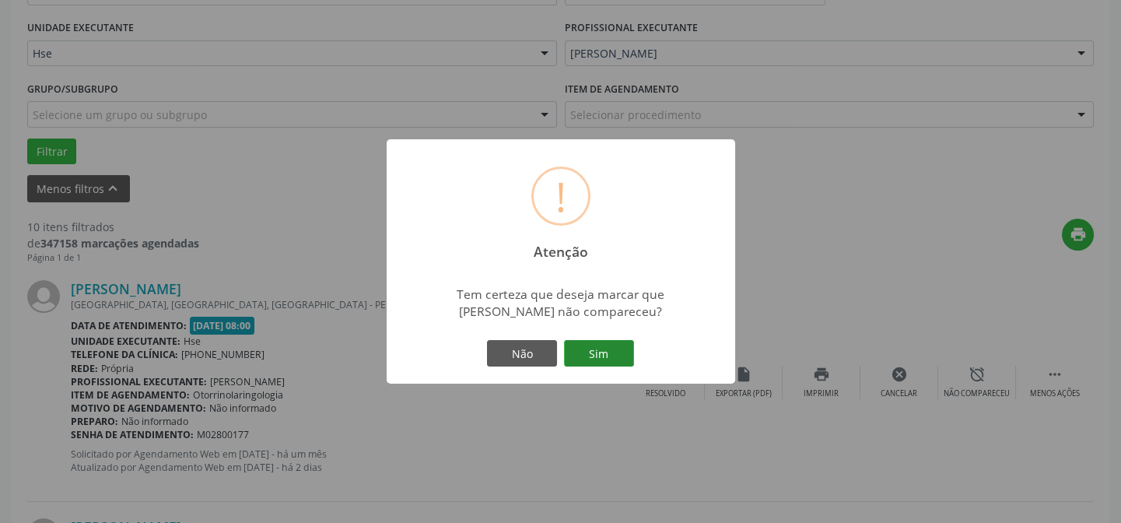
click at [590, 349] on button "Sim" at bounding box center [599, 353] width 70 height 26
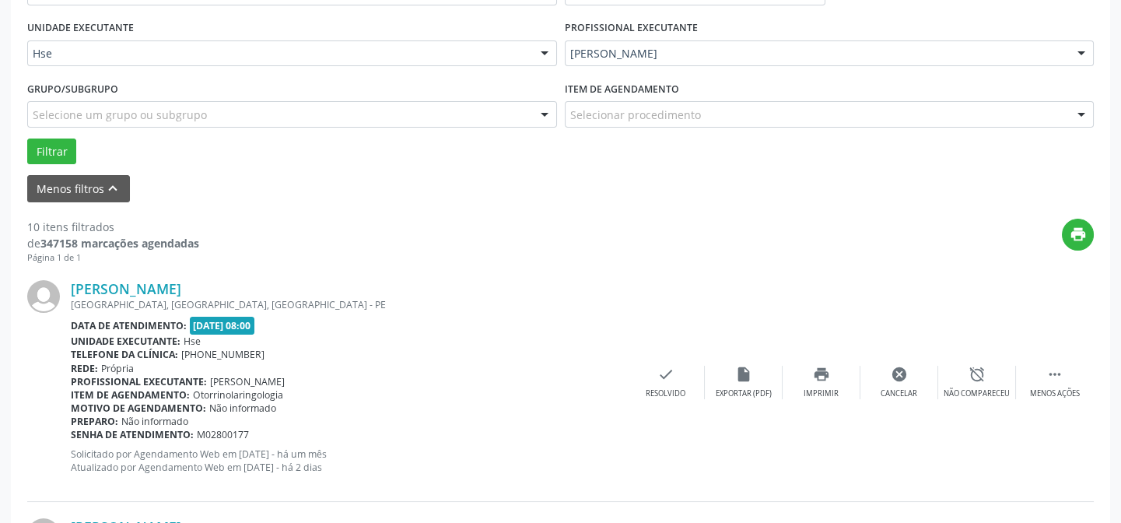
scroll to position [156, 0]
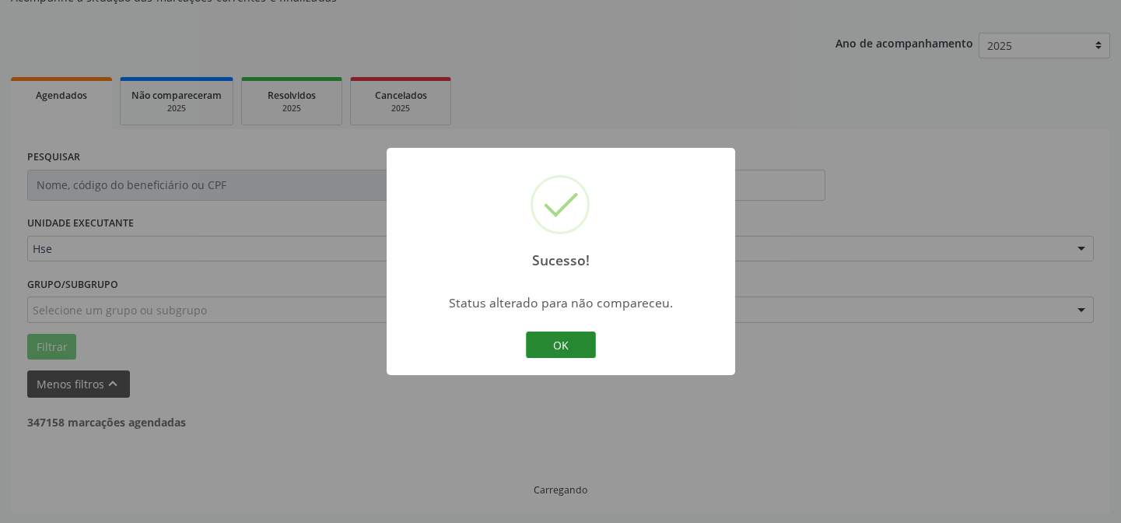
click at [554, 337] on button "OK" at bounding box center [561, 344] width 70 height 26
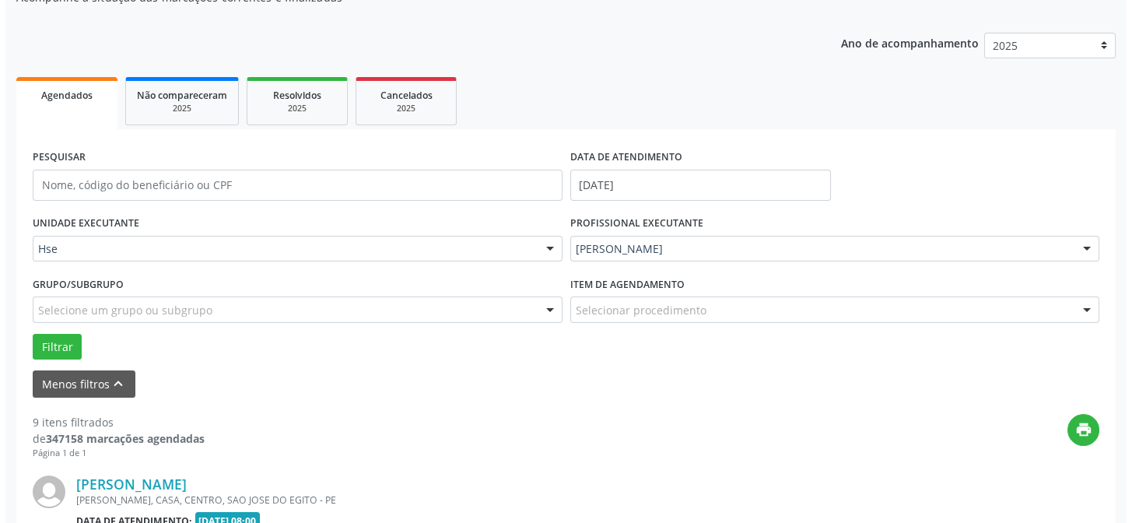
scroll to position [296, 0]
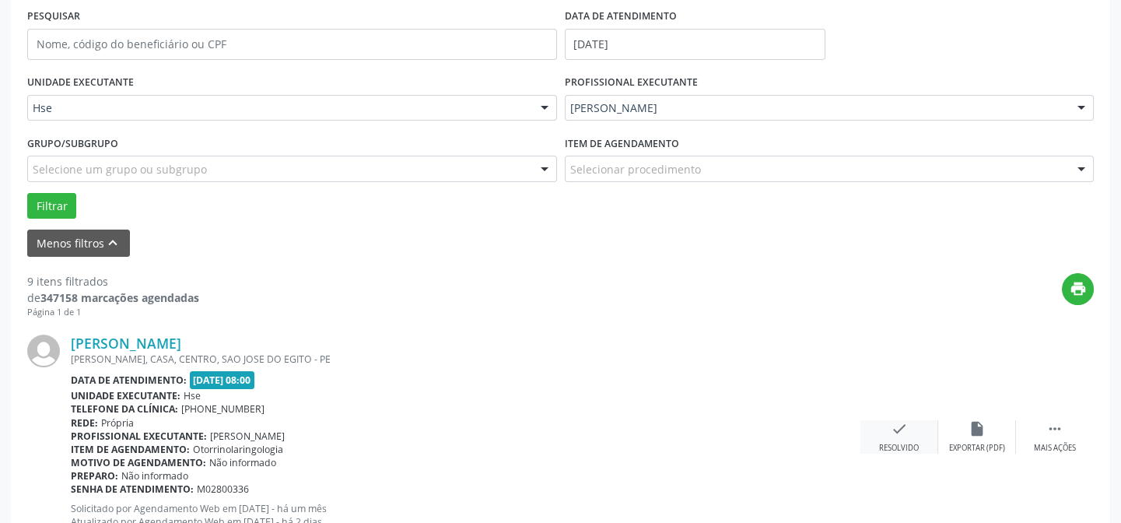
click at [887, 428] on div "check Resolvido" at bounding box center [899, 436] width 78 height 33
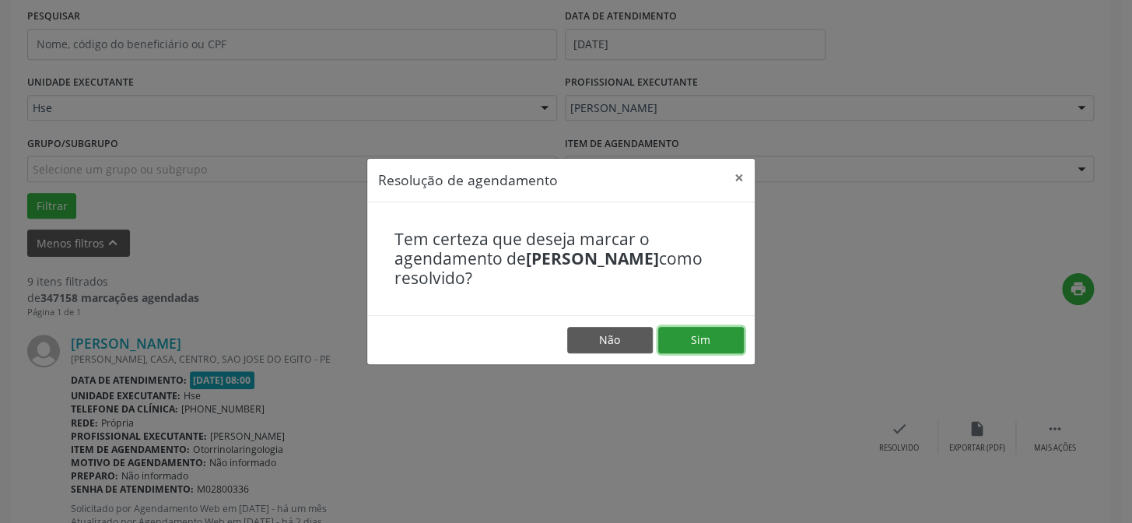
click at [705, 341] on button "Sim" at bounding box center [701, 340] width 86 height 26
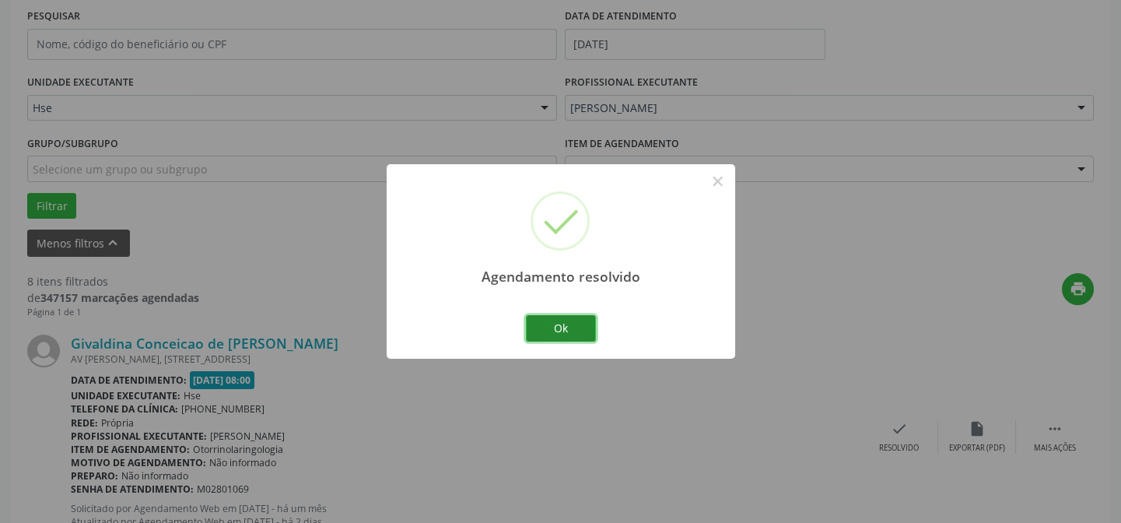
click at [581, 324] on button "Ok" at bounding box center [561, 328] width 70 height 26
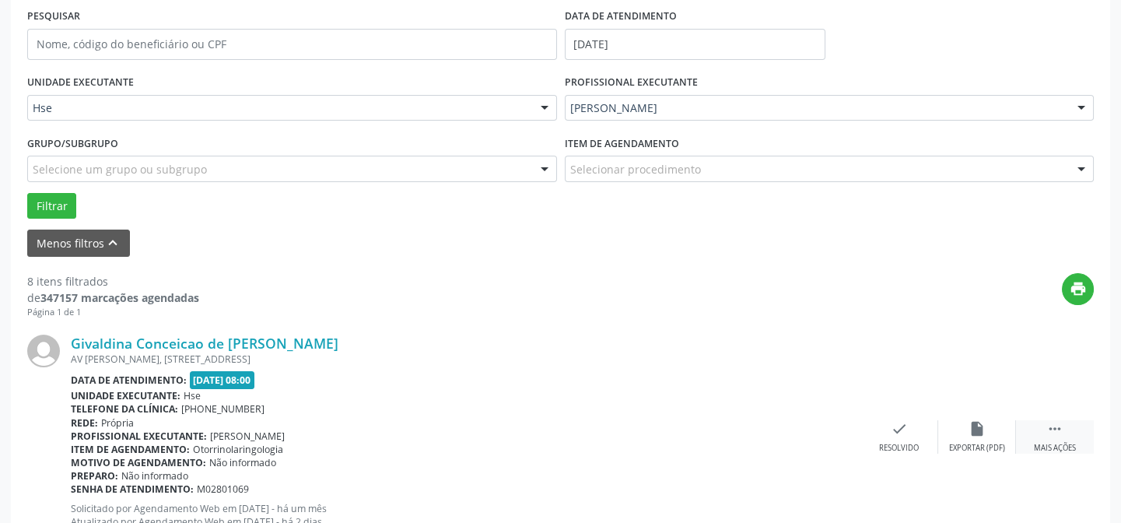
click at [1049, 439] on div " Mais ações" at bounding box center [1055, 436] width 78 height 33
click at [992, 432] on div "alarm_off Não compareceu" at bounding box center [977, 436] width 78 height 33
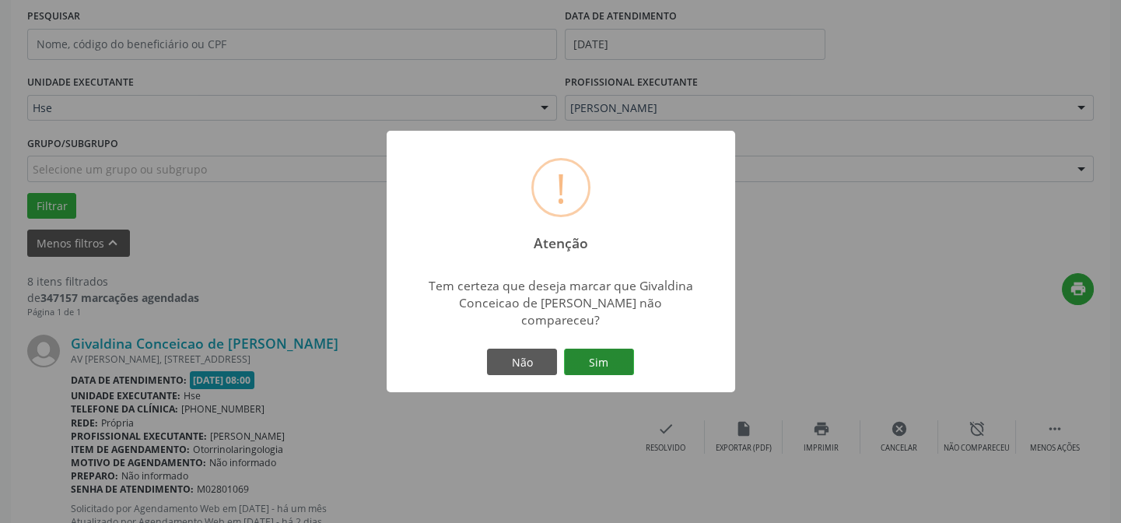
click at [618, 349] on button "Sim" at bounding box center [599, 361] width 70 height 26
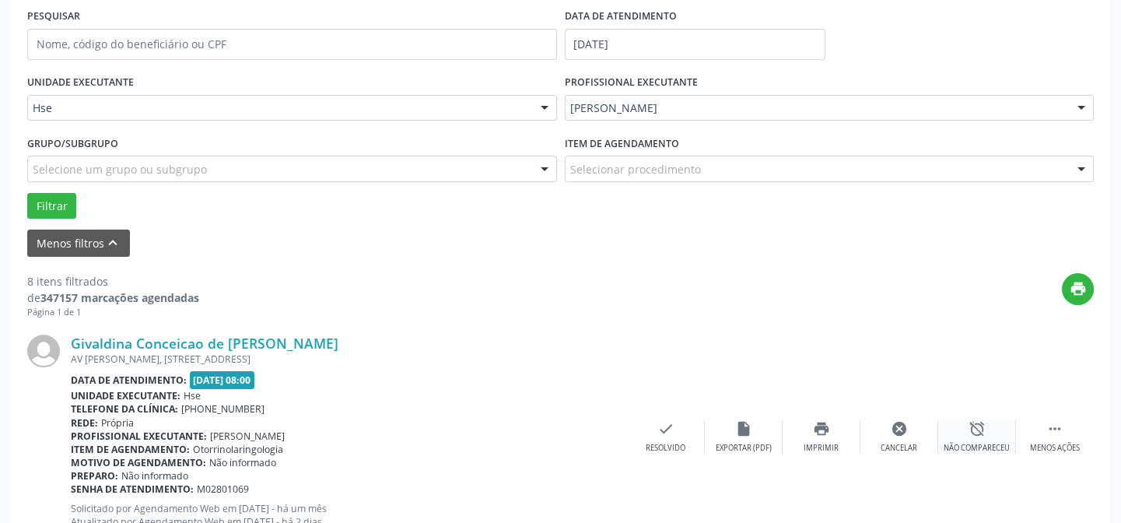
click at [992, 436] on div "alarm_off Não compareceu" at bounding box center [977, 436] width 78 height 33
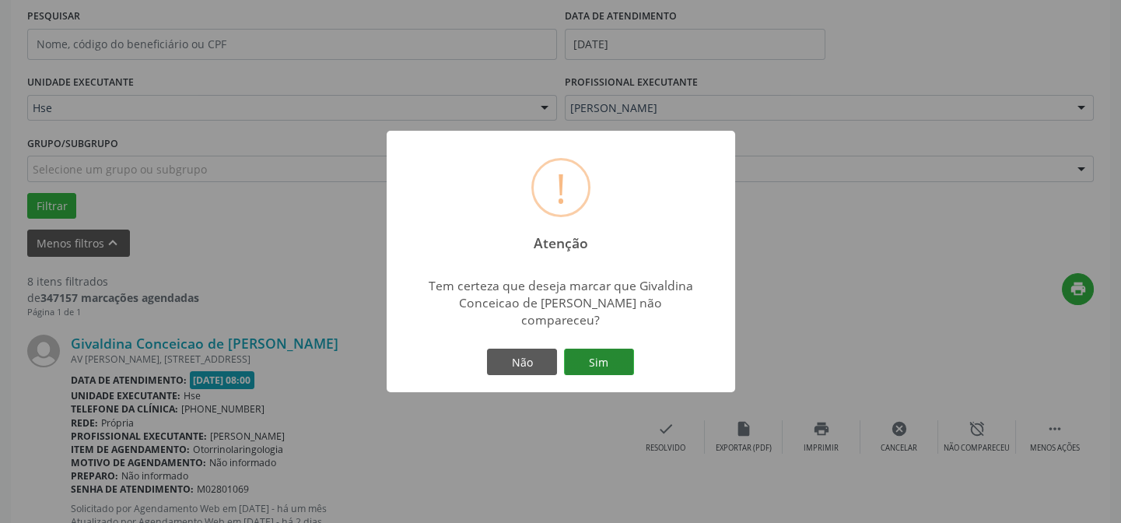
click at [603, 357] on button "Sim" at bounding box center [599, 361] width 70 height 26
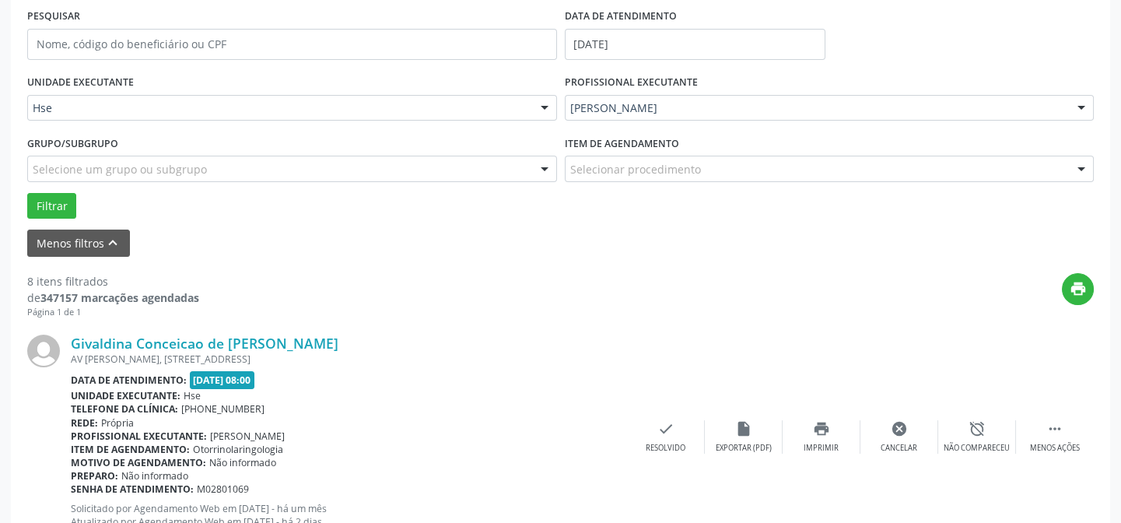
scroll to position [156, 0]
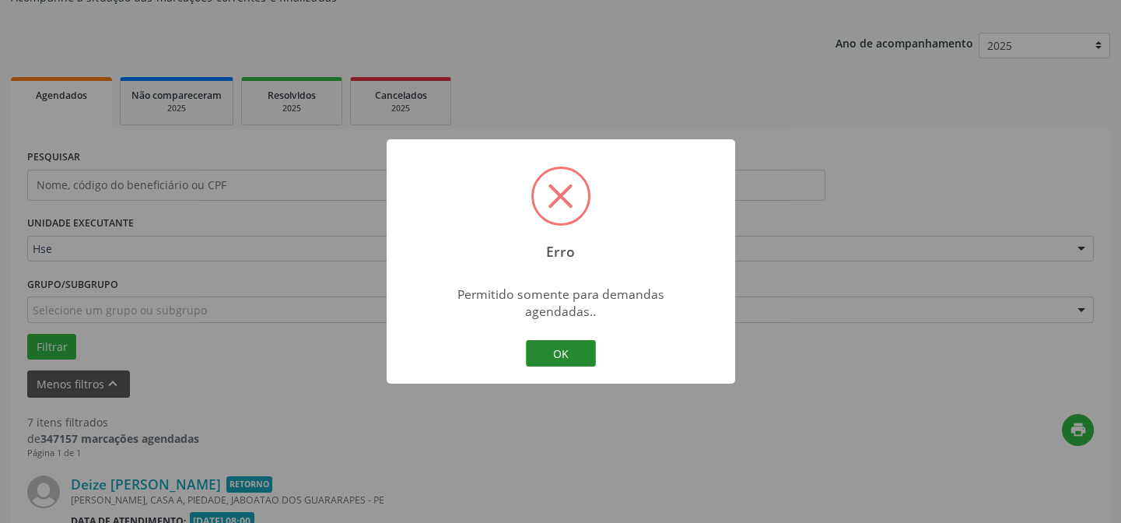
click at [576, 345] on button "OK" at bounding box center [561, 353] width 70 height 26
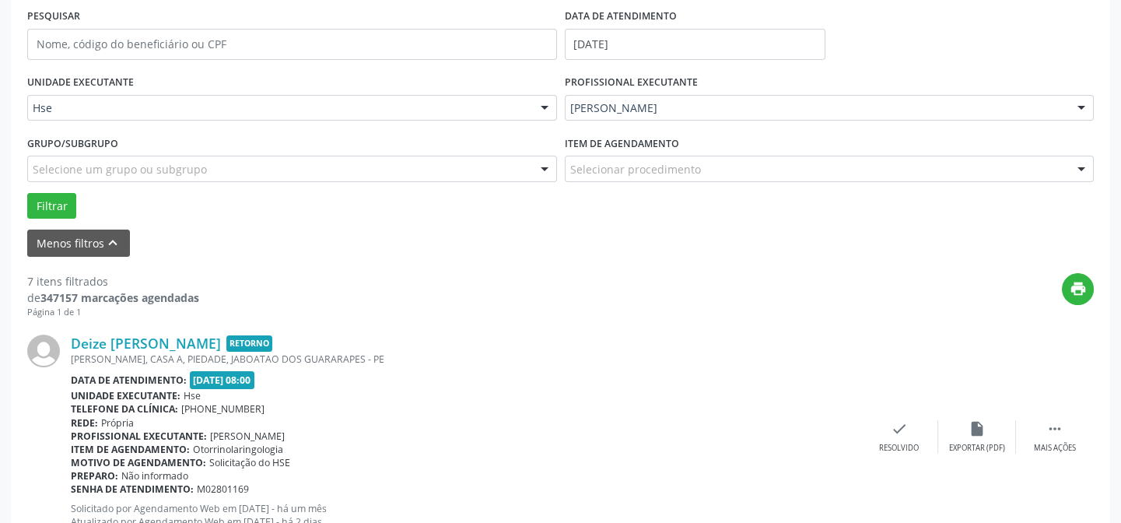
scroll to position [367, 0]
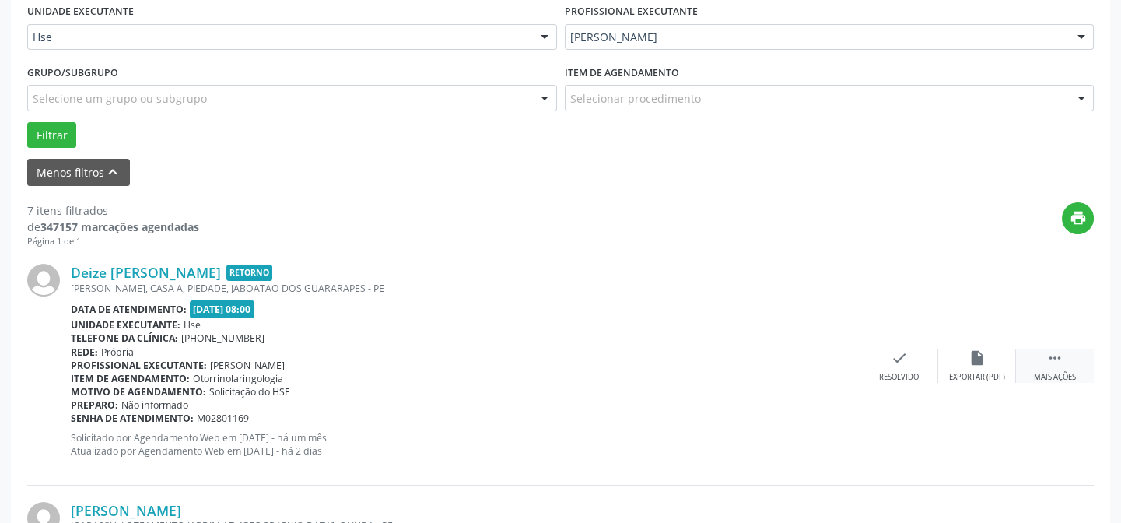
click at [1066, 360] on div " Mais ações" at bounding box center [1055, 365] width 78 height 33
click at [988, 372] on div "Não compareceu" at bounding box center [976, 377] width 66 height 11
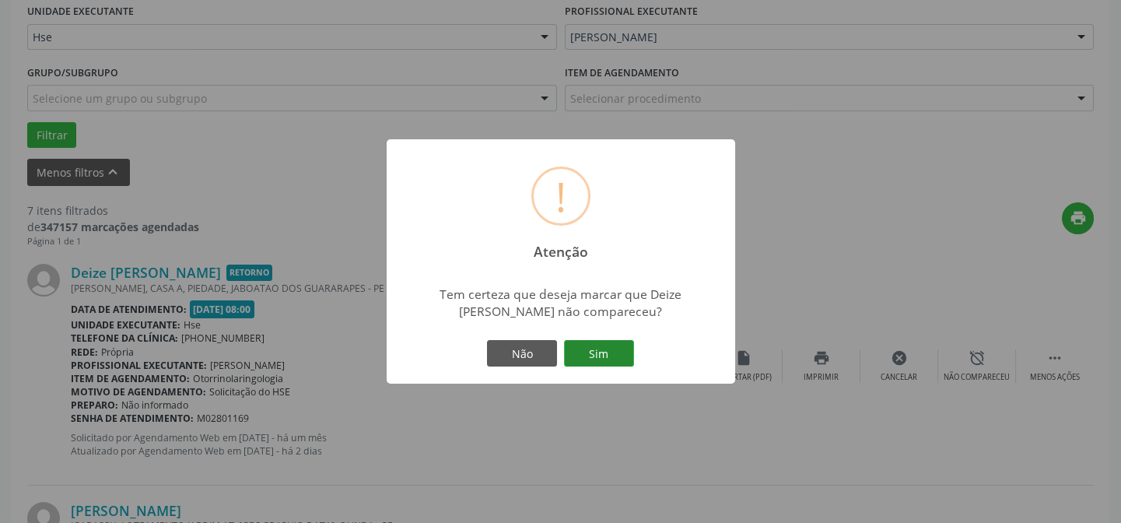
click at [628, 352] on button "Sim" at bounding box center [599, 353] width 70 height 26
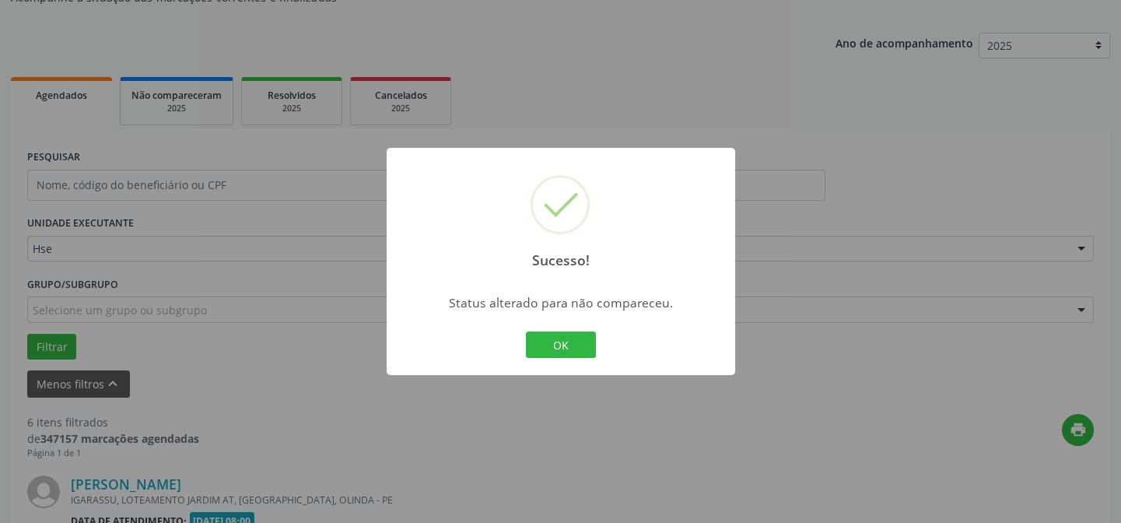
scroll to position [438, 0]
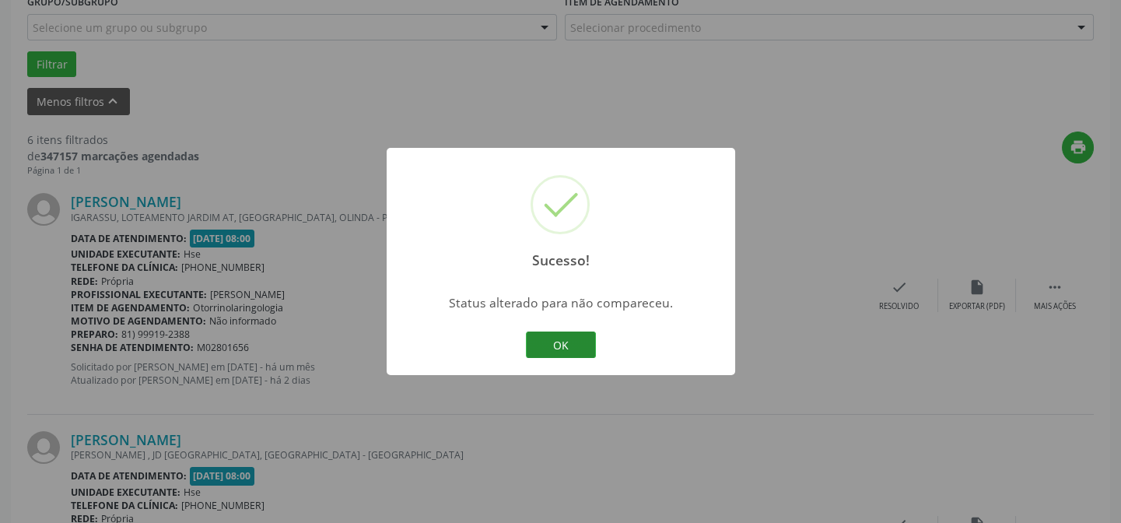
click at [560, 346] on button "OK" at bounding box center [561, 344] width 70 height 26
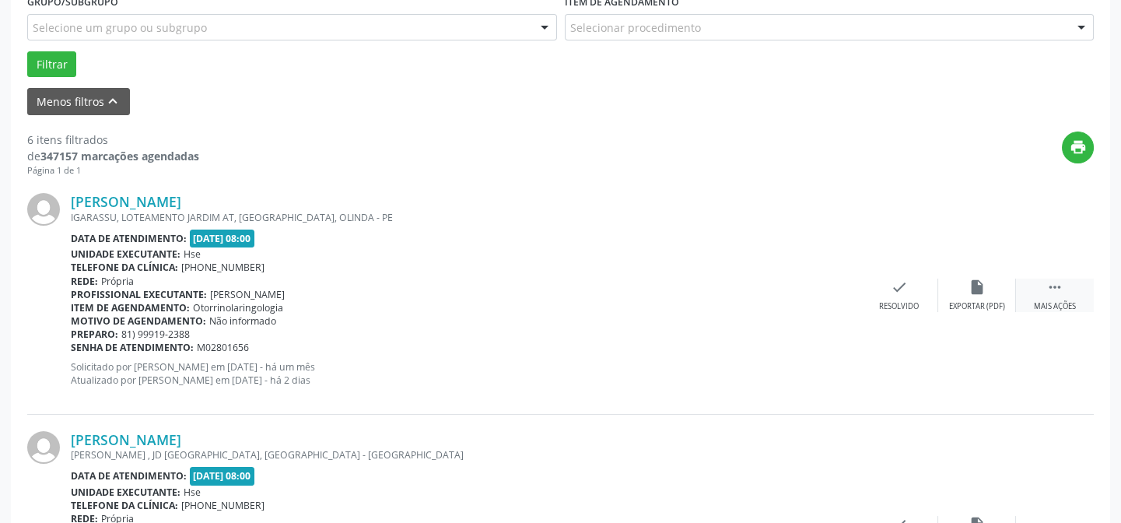
drag, startPoint x: 1052, startPoint y: 307, endPoint x: 1030, endPoint y: 303, distance: 22.9
click at [1052, 307] on div "Mais ações" at bounding box center [1055, 306] width 42 height 11
click at [985, 301] on div "Não compareceu" at bounding box center [976, 306] width 66 height 11
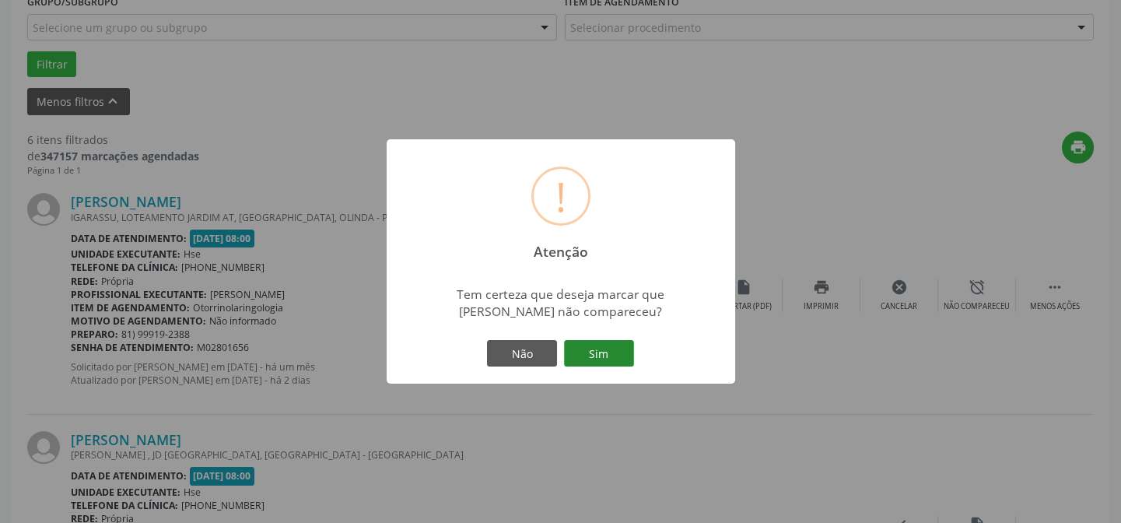
click at [608, 353] on button "Sim" at bounding box center [599, 353] width 70 height 26
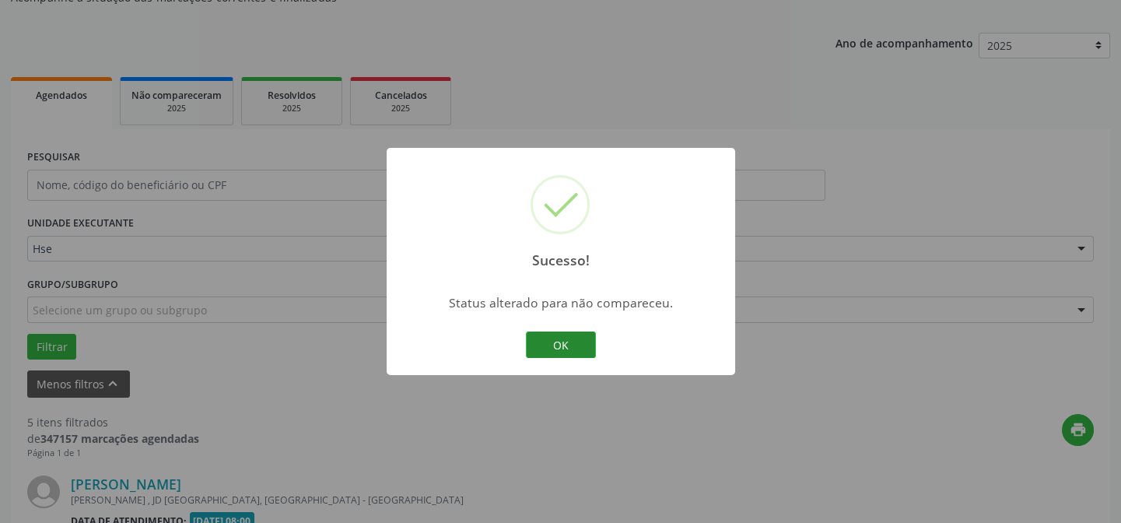
click at [576, 339] on button "OK" at bounding box center [561, 344] width 70 height 26
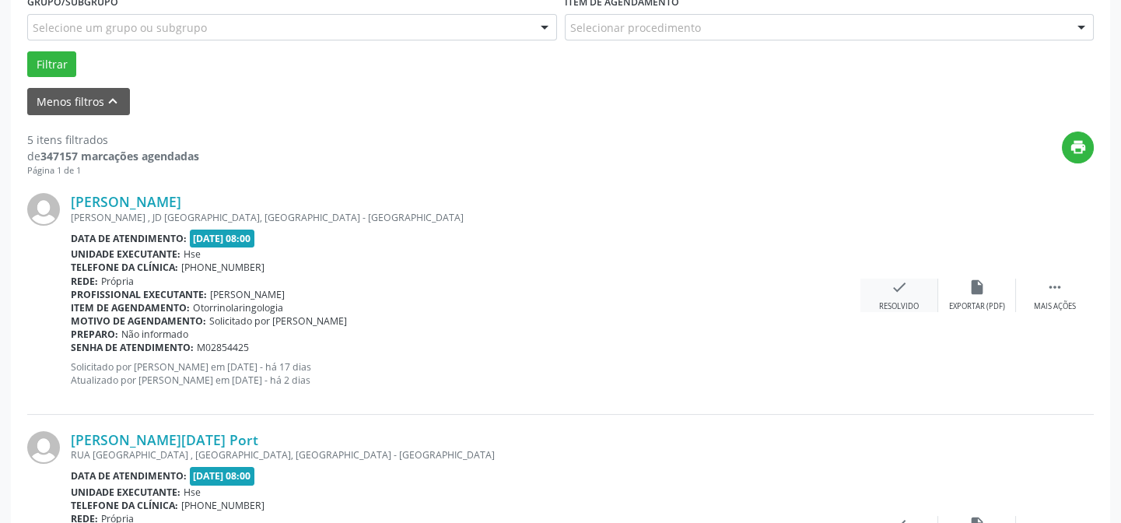
click at [909, 296] on div "check Resolvido" at bounding box center [899, 294] width 78 height 33
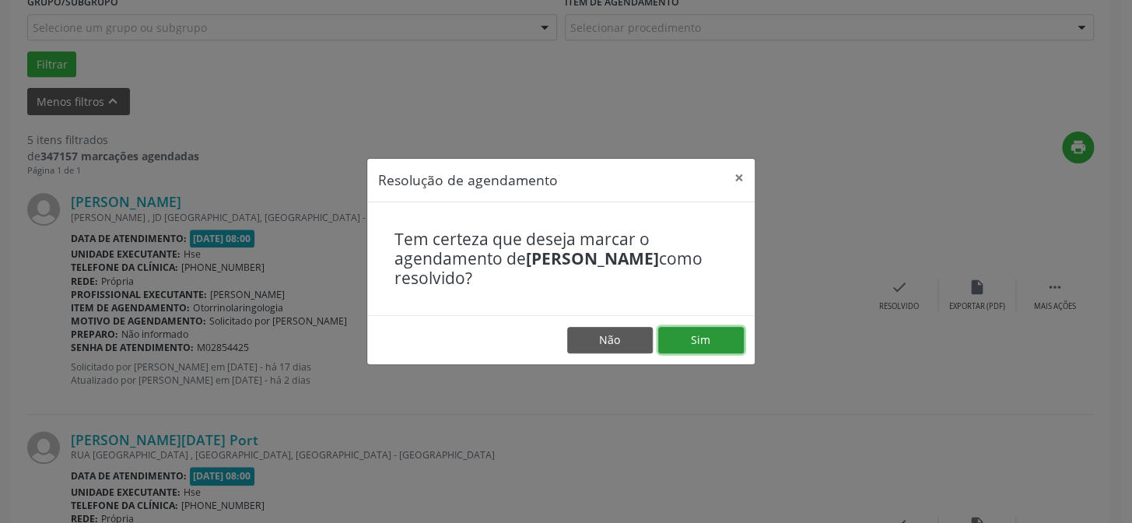
click at [714, 340] on button "Sim" at bounding box center [701, 340] width 86 height 26
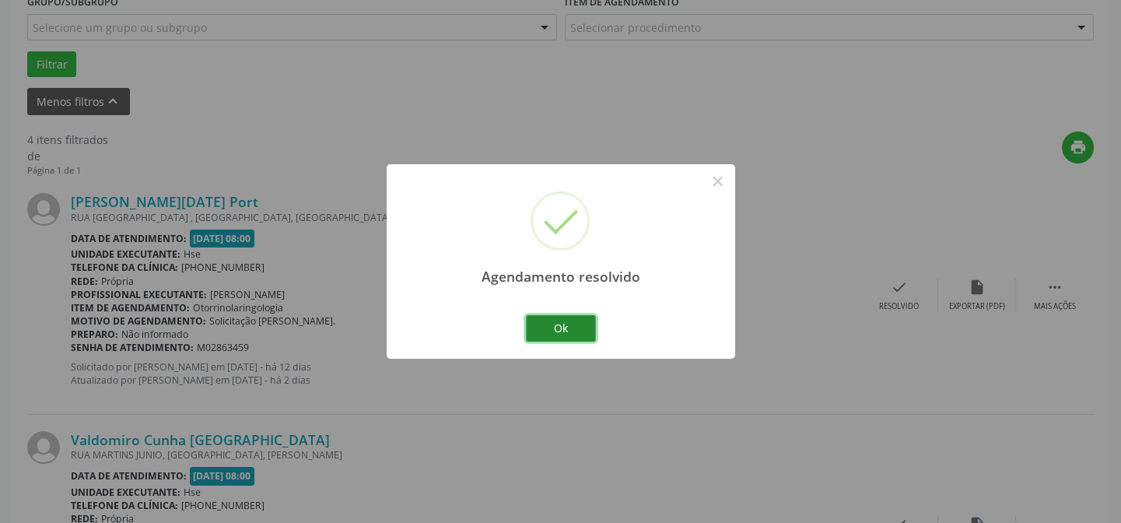
click at [558, 320] on button "Ok" at bounding box center [561, 328] width 70 height 26
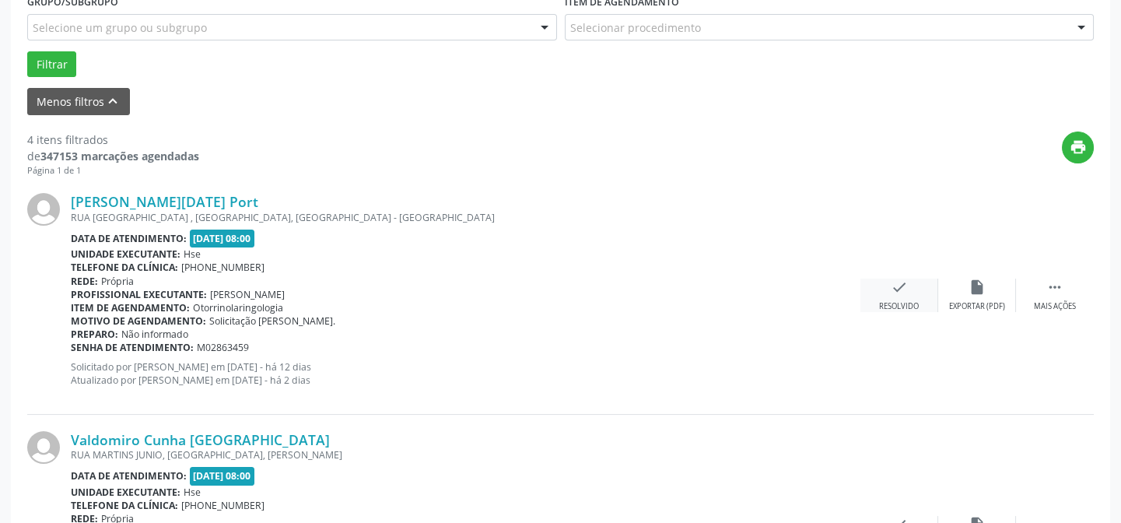
click at [894, 293] on icon "check" at bounding box center [898, 286] width 17 height 17
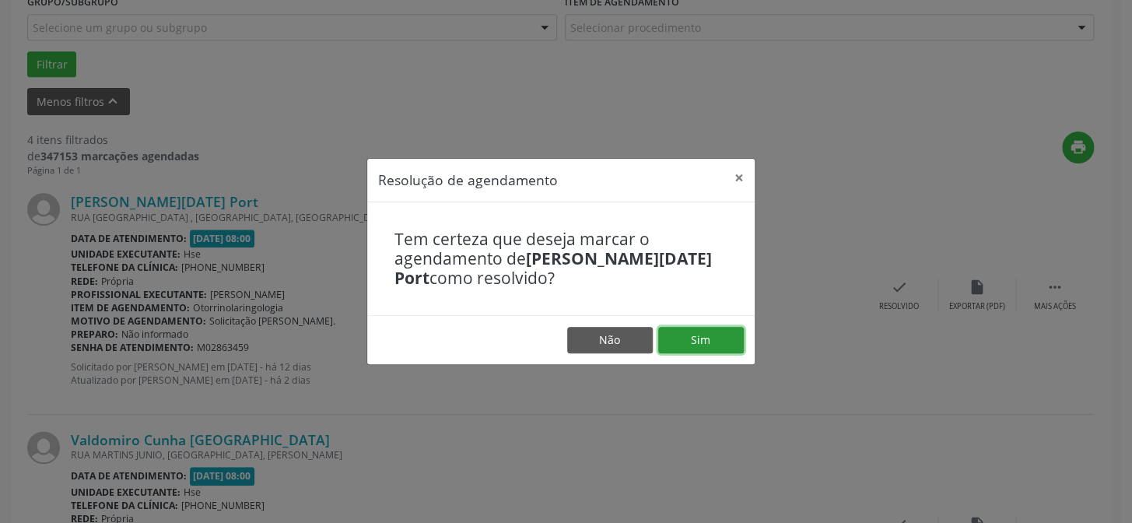
click at [720, 341] on button "Sim" at bounding box center [701, 340] width 86 height 26
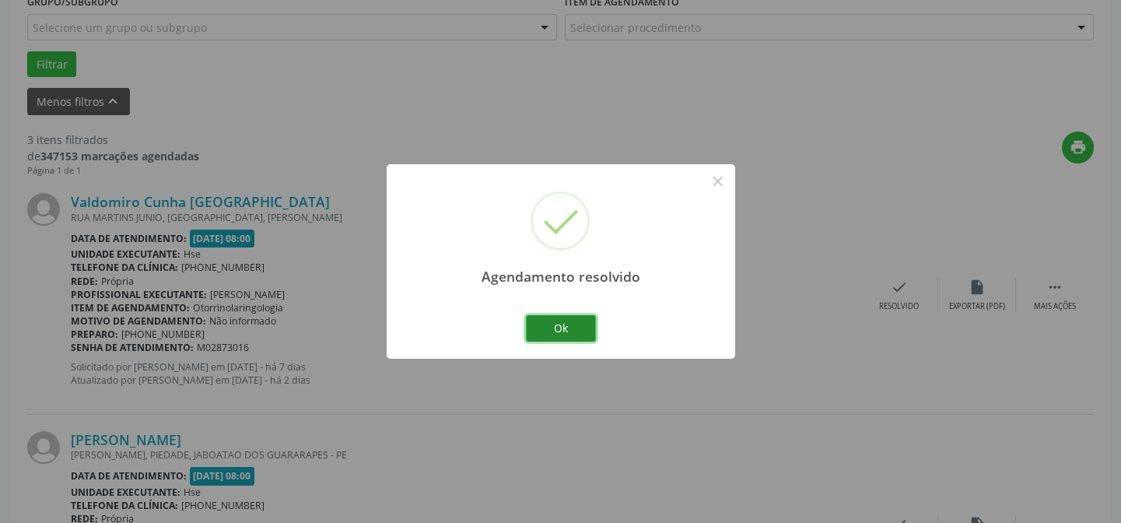
click at [567, 334] on button "Ok" at bounding box center [561, 328] width 70 height 26
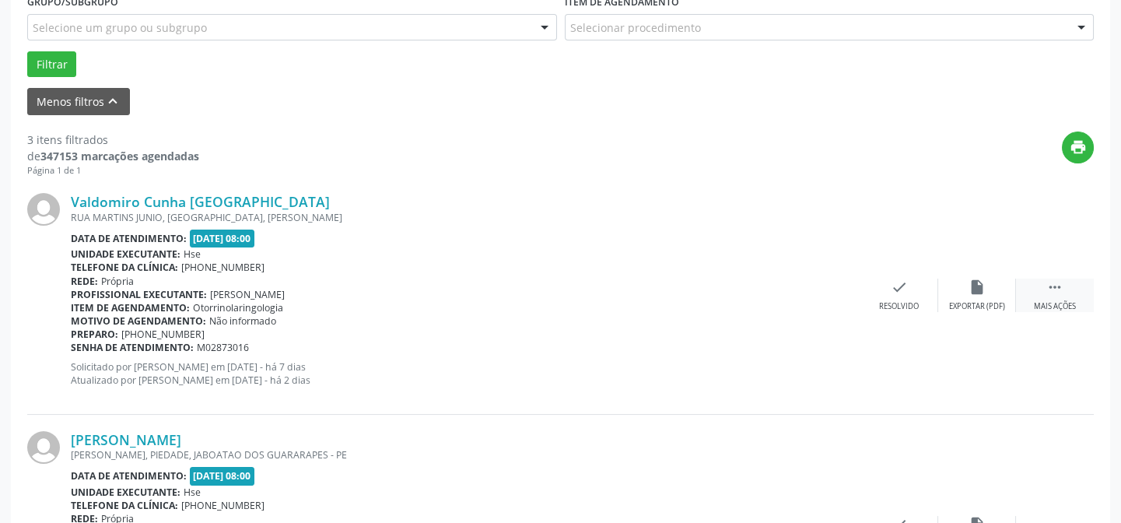
click at [1042, 308] on div "Mais ações" at bounding box center [1055, 306] width 42 height 11
click at [1002, 314] on div "Valdomiro Cunha [GEOGRAPHIC_DATA] [GEOGRAPHIC_DATA][PERSON_NAME], [GEOGRAPHIC_D…" at bounding box center [560, 295] width 1066 height 237
click at [960, 301] on div "Não compareceu" at bounding box center [976, 306] width 66 height 11
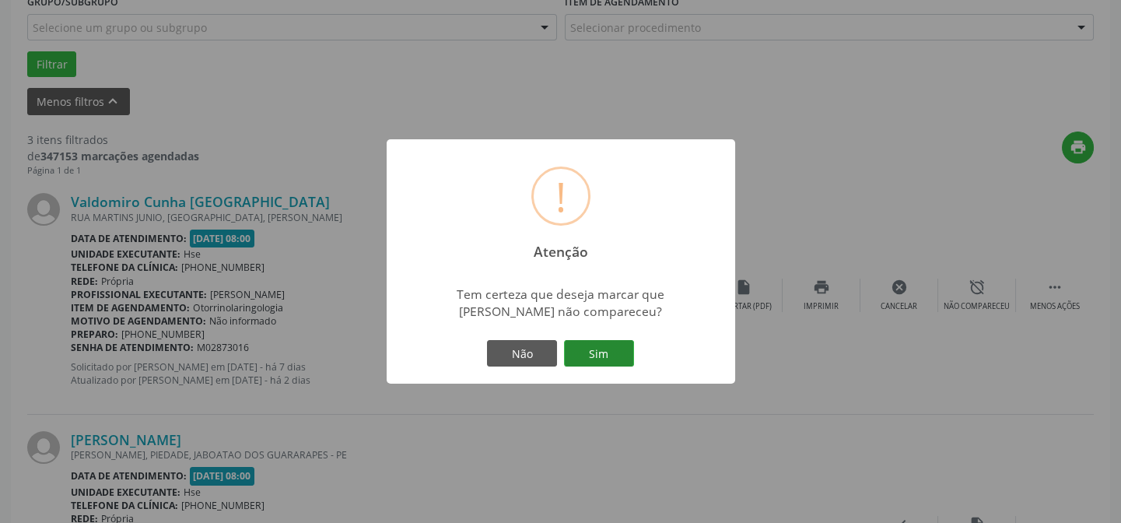
click at [620, 355] on button "Sim" at bounding box center [599, 353] width 70 height 26
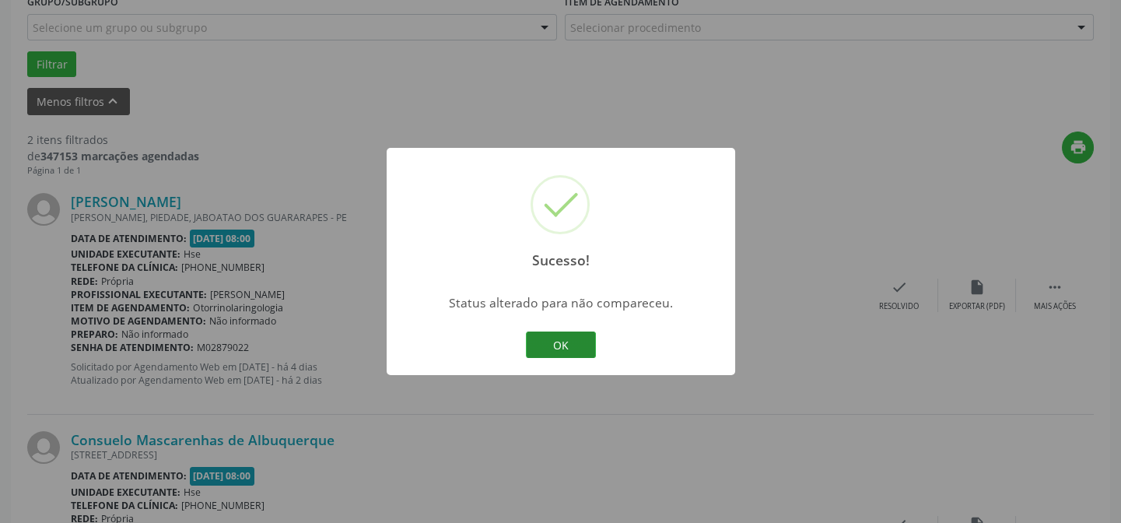
click at [555, 347] on button "OK" at bounding box center [561, 344] width 70 height 26
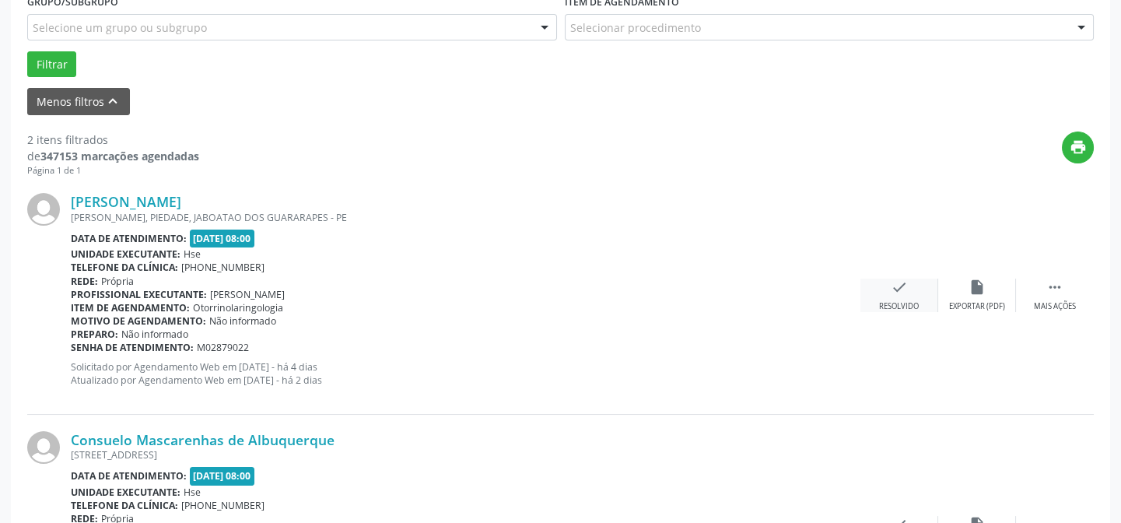
click at [887, 286] on div "check Resolvido" at bounding box center [899, 294] width 78 height 33
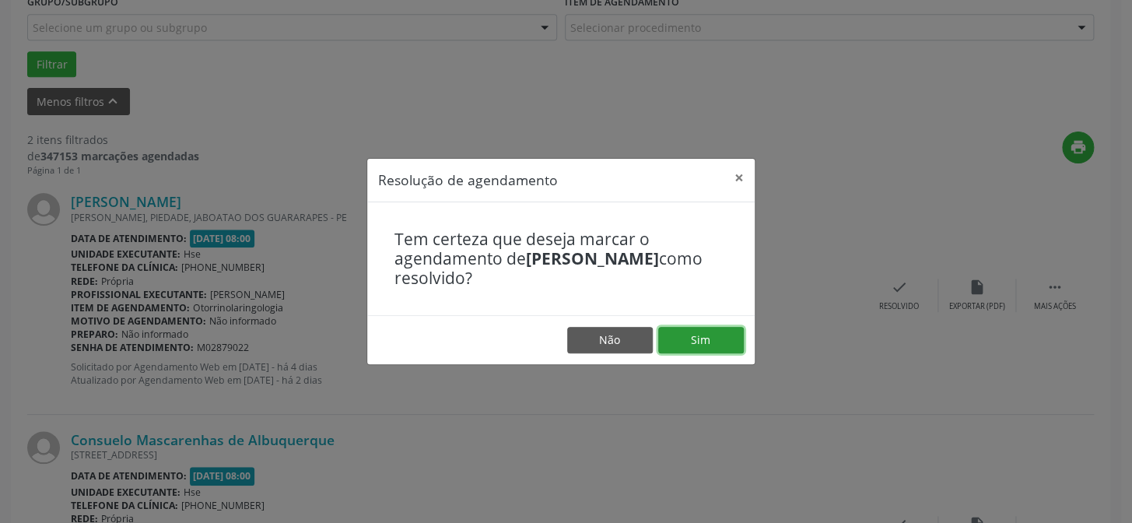
click at [728, 336] on button "Sim" at bounding box center [701, 340] width 86 height 26
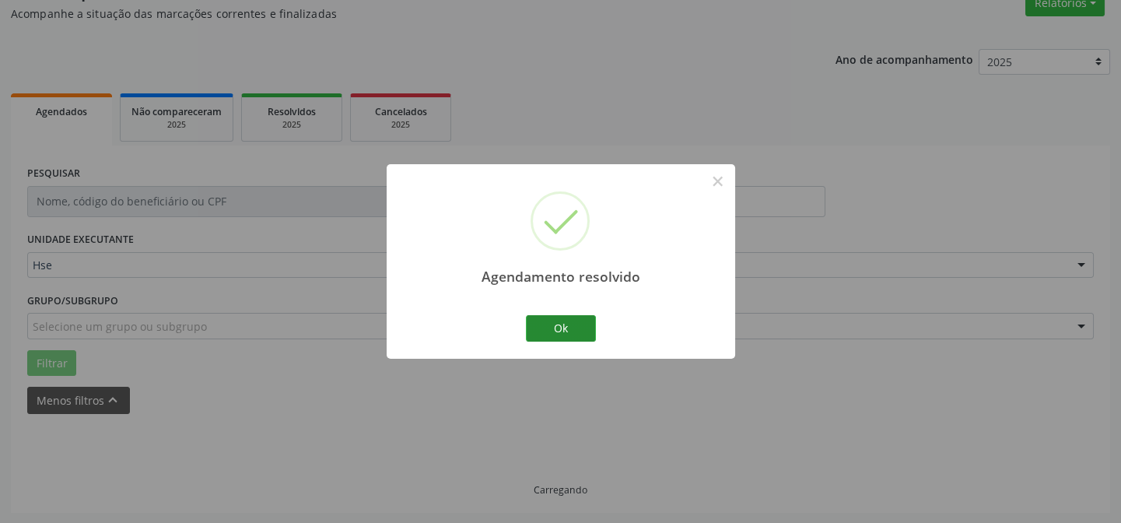
scroll to position [156, 0]
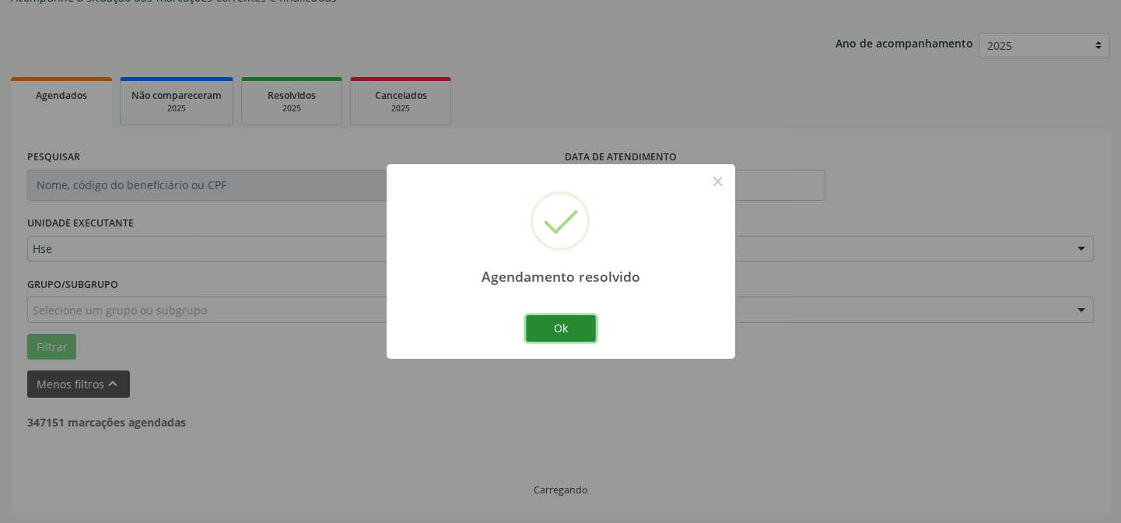
click at [583, 327] on button "Ok" at bounding box center [561, 328] width 70 height 26
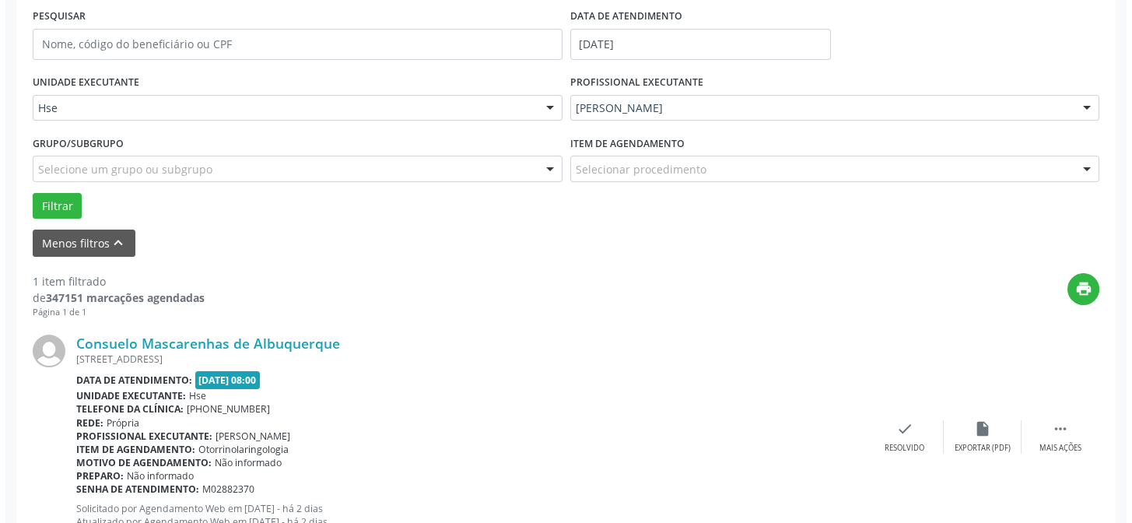
scroll to position [355, 0]
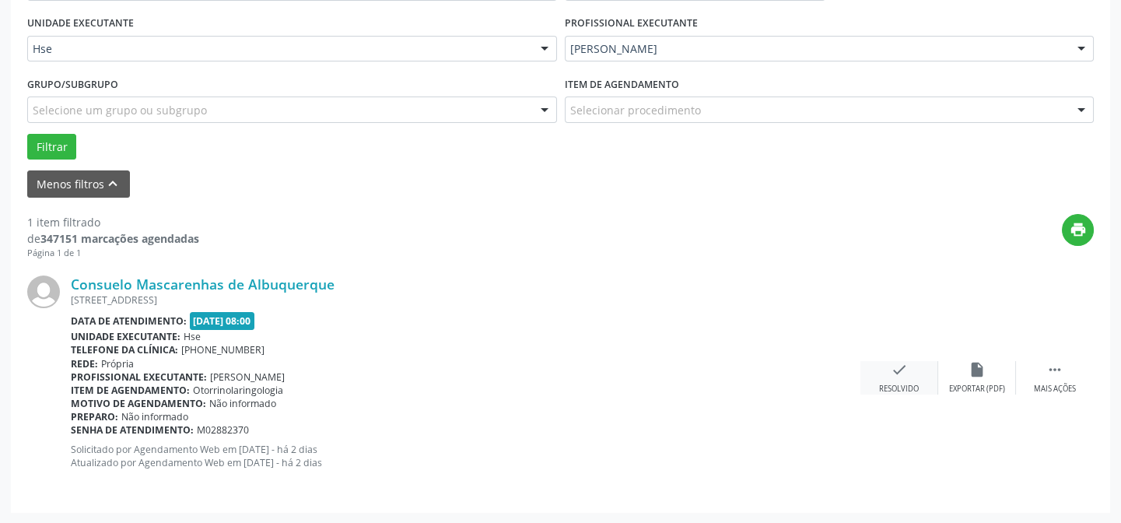
click at [906, 365] on icon "check" at bounding box center [898, 369] width 17 height 17
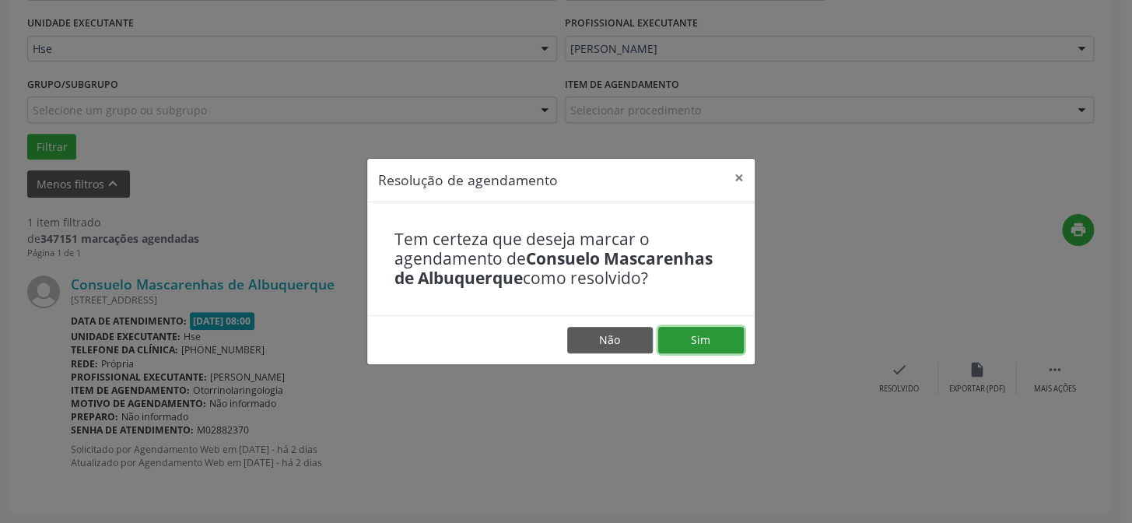
click at [712, 336] on button "Sim" at bounding box center [701, 340] width 86 height 26
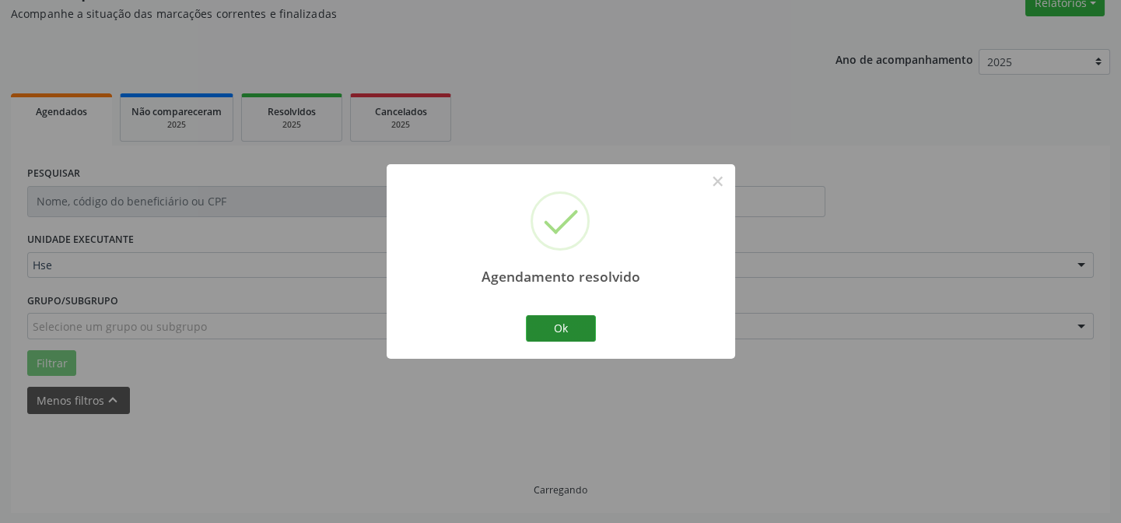
scroll to position [105, 0]
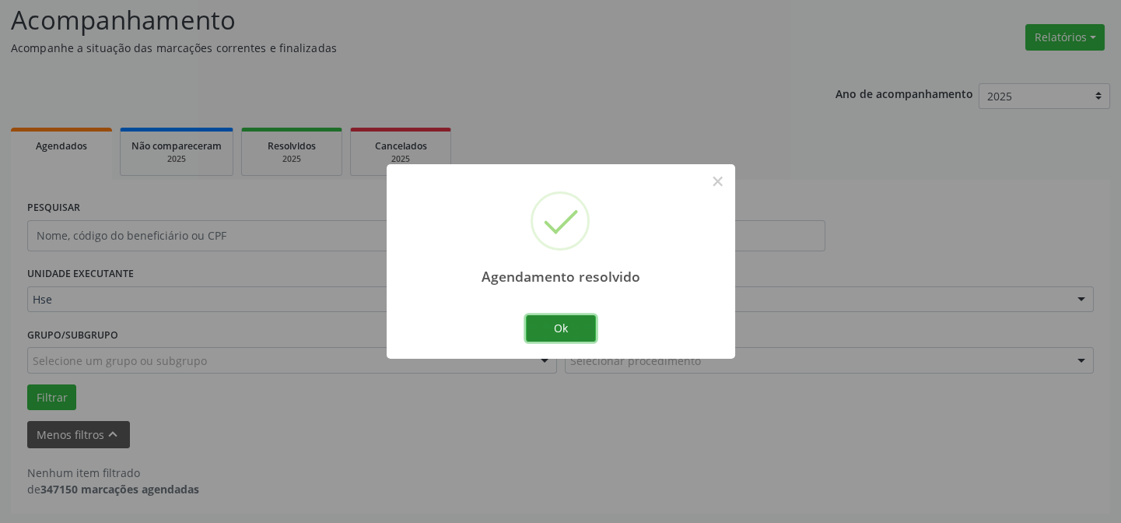
click at [572, 318] on button "Ok" at bounding box center [561, 328] width 70 height 26
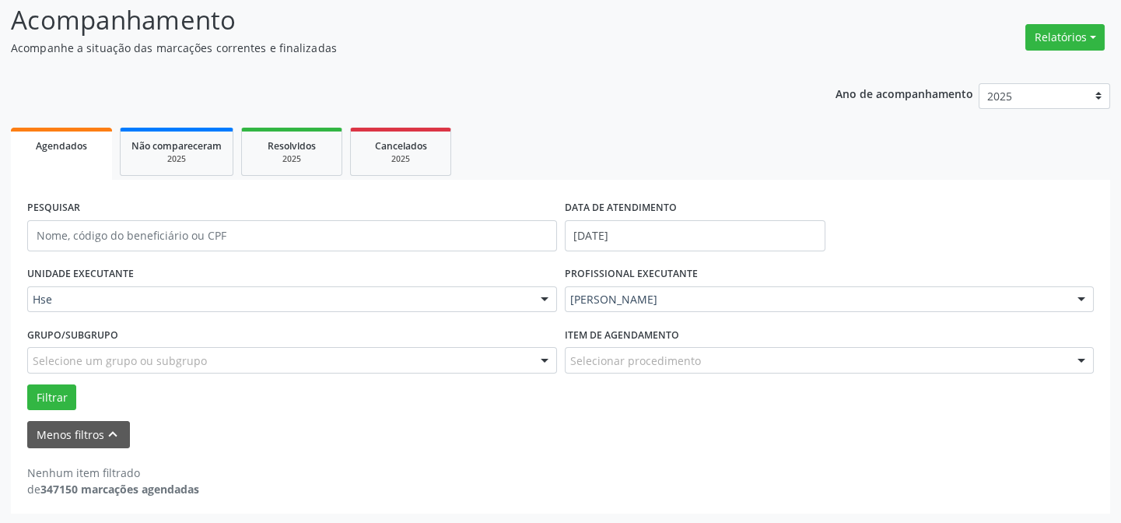
scroll to position [0, 0]
